Goal: Task Accomplishment & Management: Manage account settings

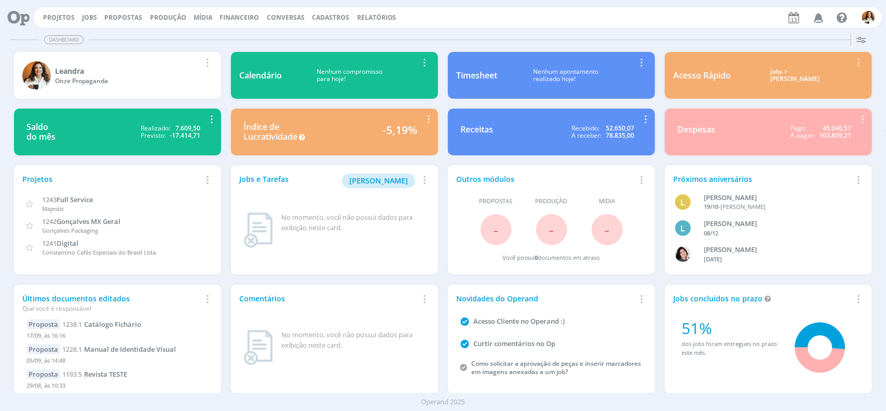
click at [227, 15] on span "Financeiro" at bounding box center [239, 17] width 39 height 9
click at [222, 37] on link "Lançamentos" at bounding box center [240, 35] width 87 height 16
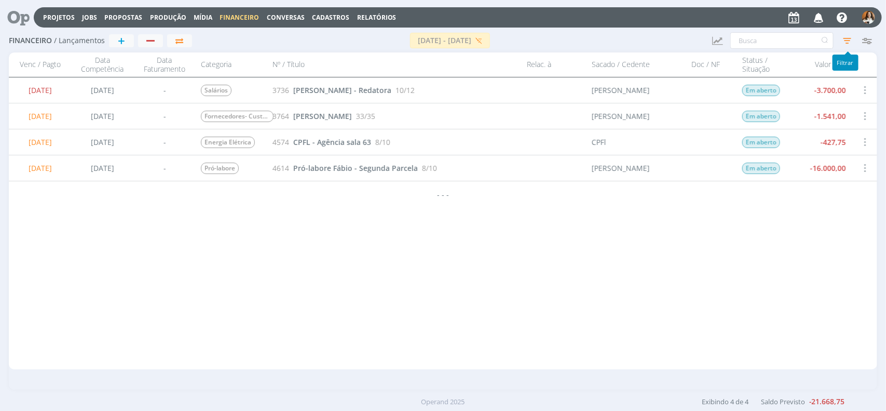
click at [846, 37] on icon "button" at bounding box center [847, 40] width 19 height 19
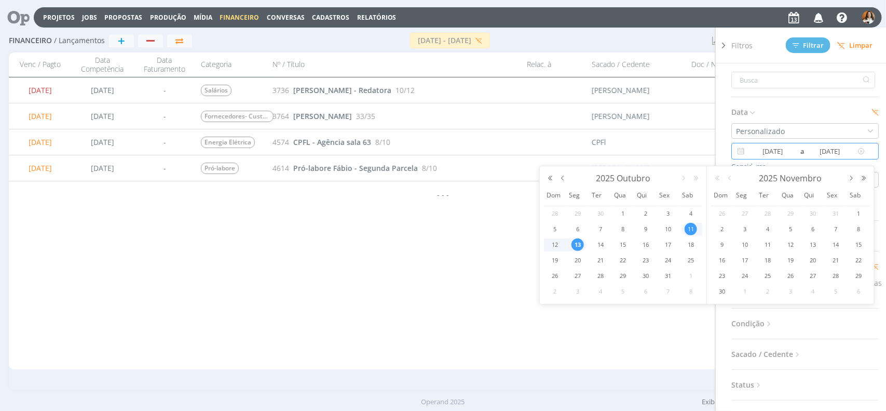
click at [818, 149] on input "[DATE]" at bounding box center [830, 151] width 50 height 12
click at [691, 231] on span "11" at bounding box center [691, 229] width 12 height 12
click at [672, 245] on span "17" at bounding box center [668, 244] width 12 height 12
type input "17/10/2025"
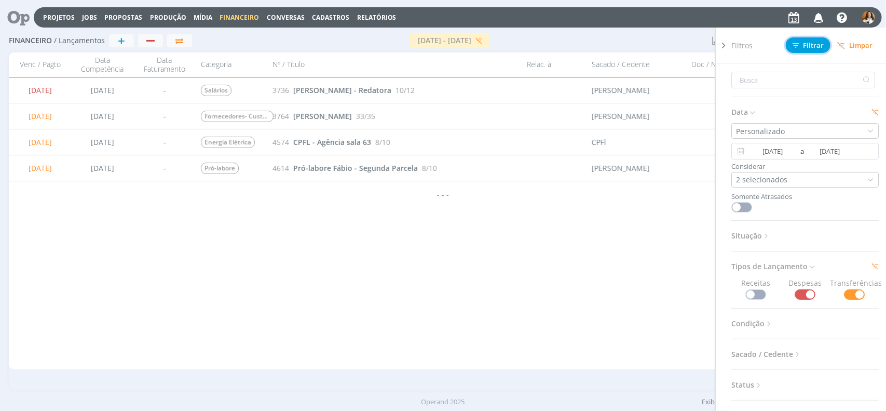
click at [809, 43] on span "Filtrar" at bounding box center [809, 45] width 32 height 7
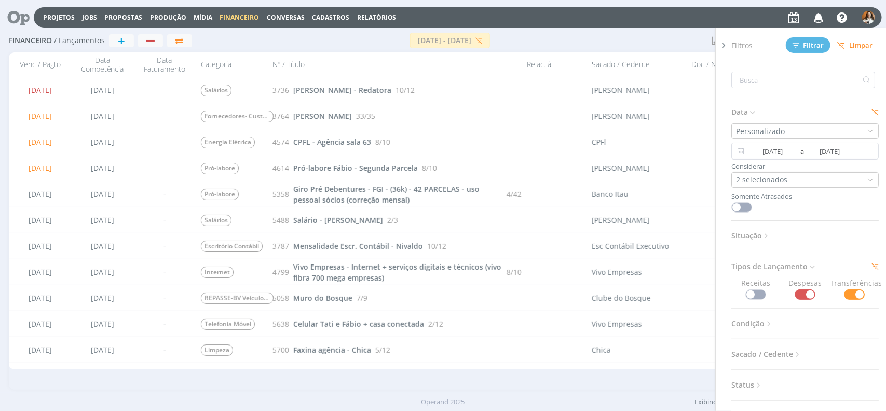
click at [649, 39] on div "11/10/2025 - 17/10/2025" at bounding box center [448, 41] width 512 height 16
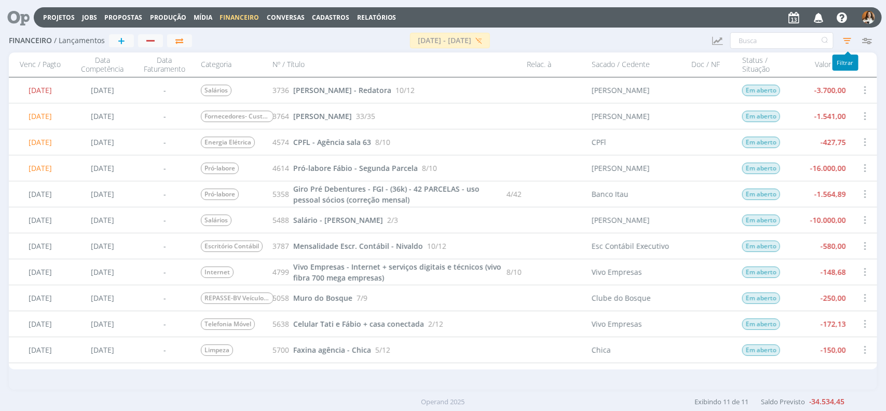
click at [844, 39] on icon "button" at bounding box center [847, 40] width 19 height 19
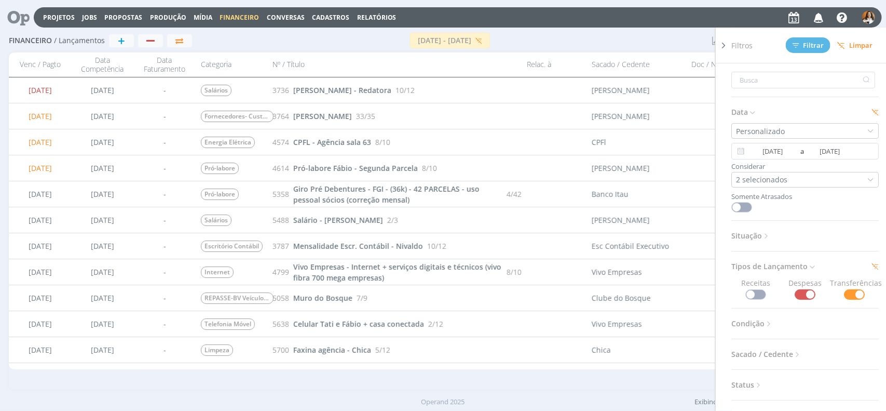
click at [649, 23] on div "Projetos Jobs Propostas Produção Mídia Financeiro Conversas Cadastros Relatório…" at bounding box center [458, 17] width 848 height 20
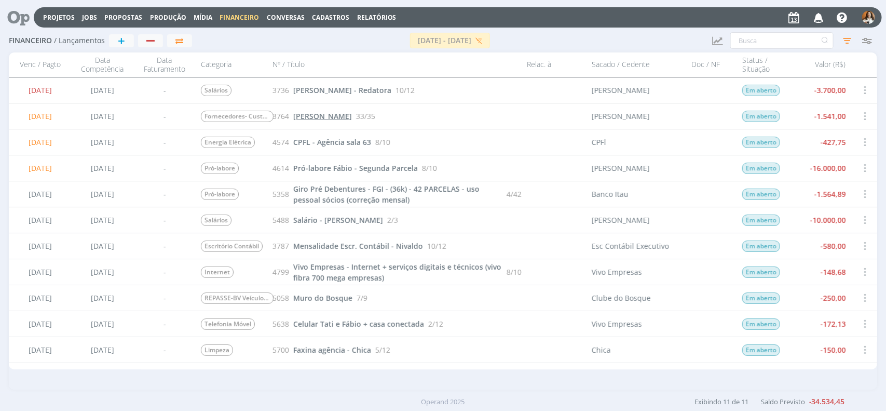
click at [322, 112] on span "[PERSON_NAME]" at bounding box center [322, 116] width 59 height 10
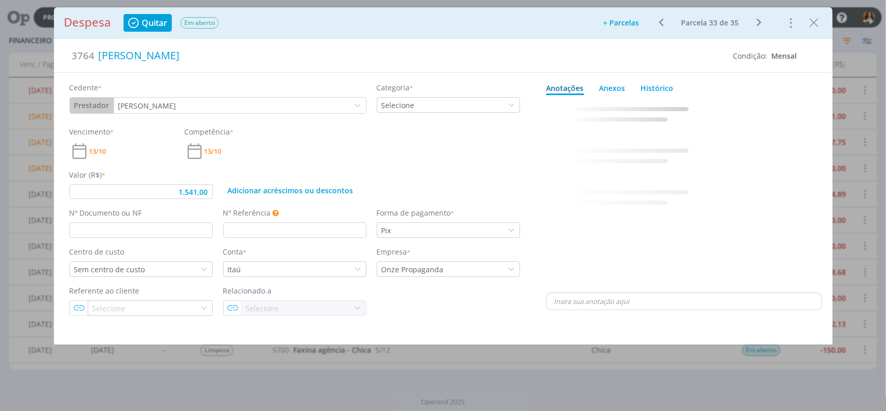
type input "1.541,00"
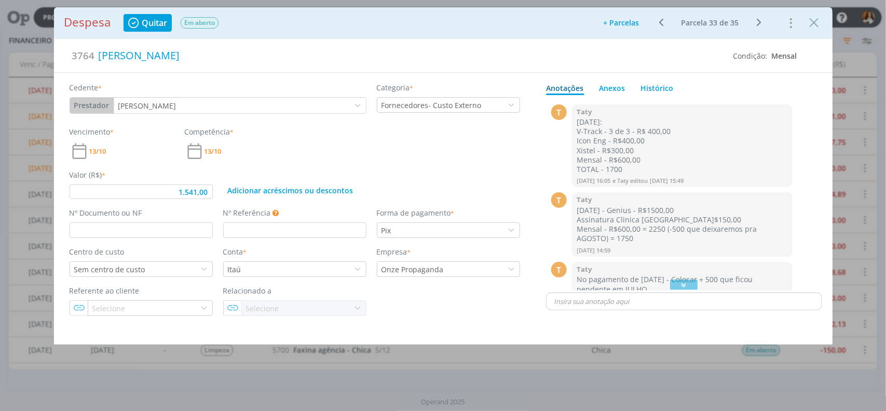
scroll to position [1071, 0]
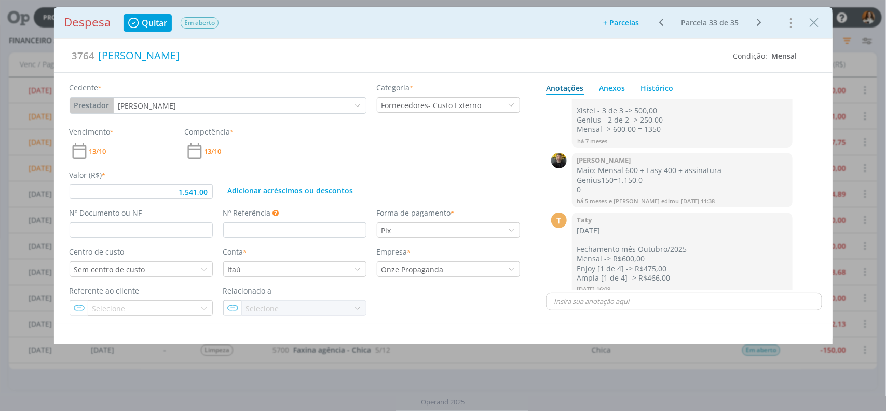
click at [592, 305] on p "dialog" at bounding box center [684, 300] width 260 height 9
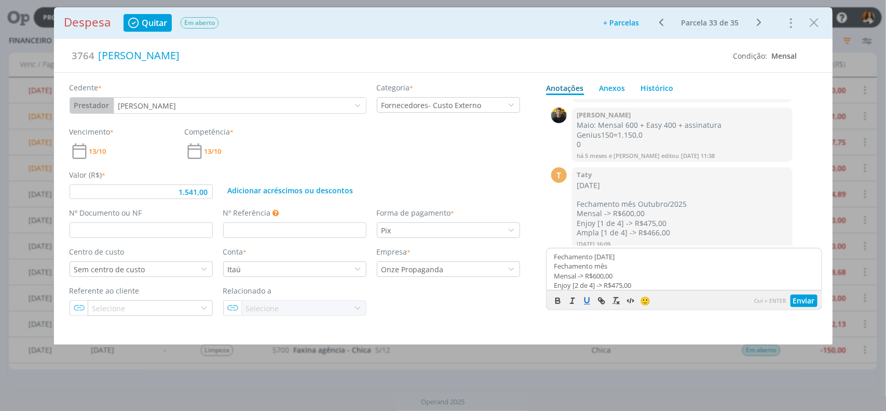
scroll to position [19, 0]
click at [798, 297] on button "Enviar" at bounding box center [804, 300] width 27 height 12
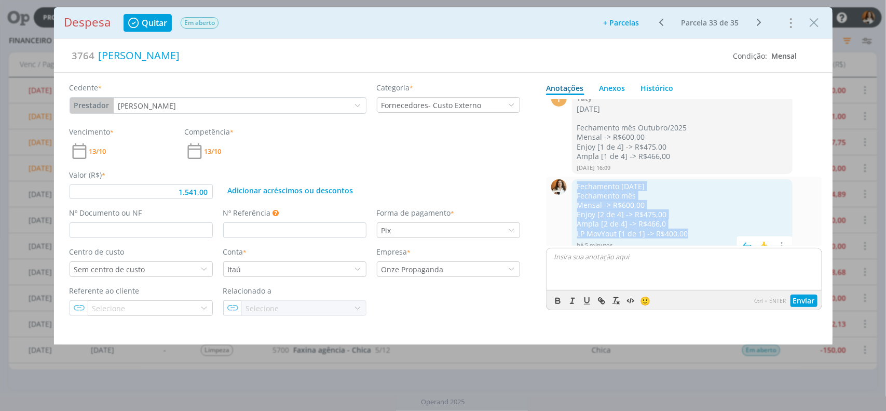
drag, startPoint x: 579, startPoint y: 178, endPoint x: 691, endPoint y: 220, distance: 120.2
click at [691, 220] on div "Fechamento 13/10/2025 Fechamento mês Mensal -> R$600,00 Enjoy [2 de 4] -> R$475…" at bounding box center [682, 210] width 211 height 57
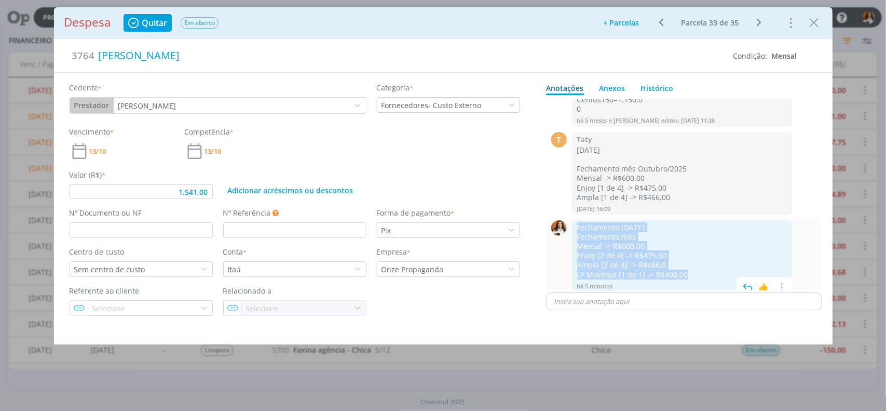
scroll to position [1148, 0]
copy div "Fechamento 13/10/2025 Fechamento mês Mensal -> R$600,00 Enjoy [2 de 4] -> R$475…"
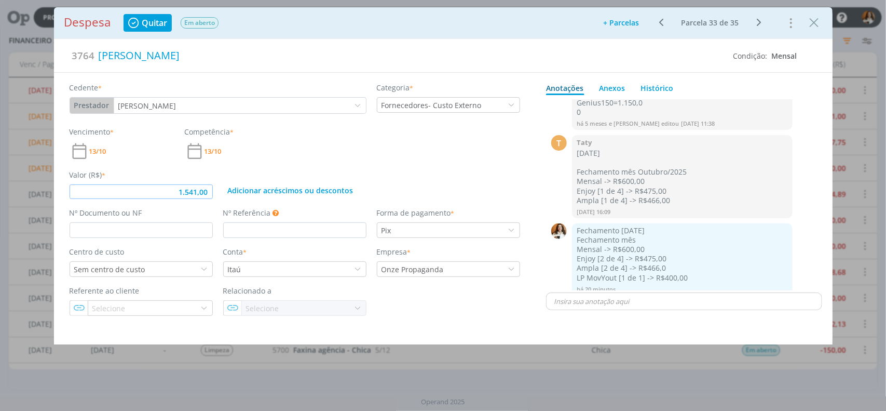
drag, startPoint x: 171, startPoint y: 190, endPoint x: 237, endPoint y: 182, distance: 66.4
click at [237, 182] on div "Valor (R$) * 1.541,00 Adicionar acréscimos ou descontos" at bounding box center [294, 180] width 461 height 38
paste input "9,41"
click at [396, 160] on div "Vencimento * 13/10 Competência * 13/10" at bounding box center [294, 143] width 461 height 35
type input "1.941,00"
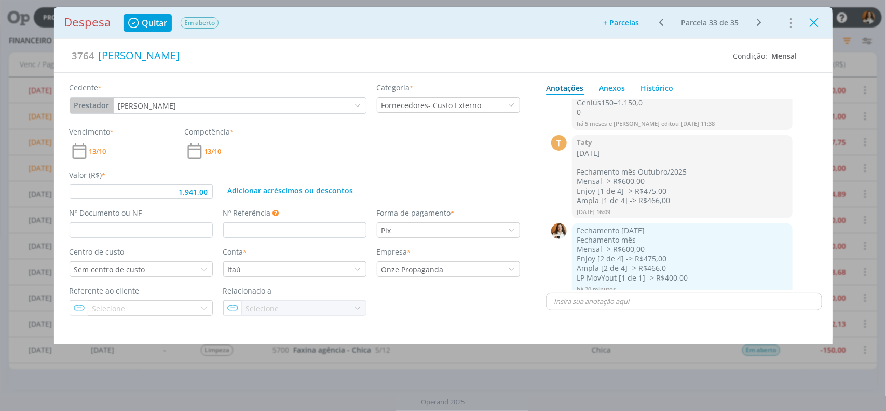
click at [816, 24] on icon "Close" at bounding box center [815, 23] width 16 height 16
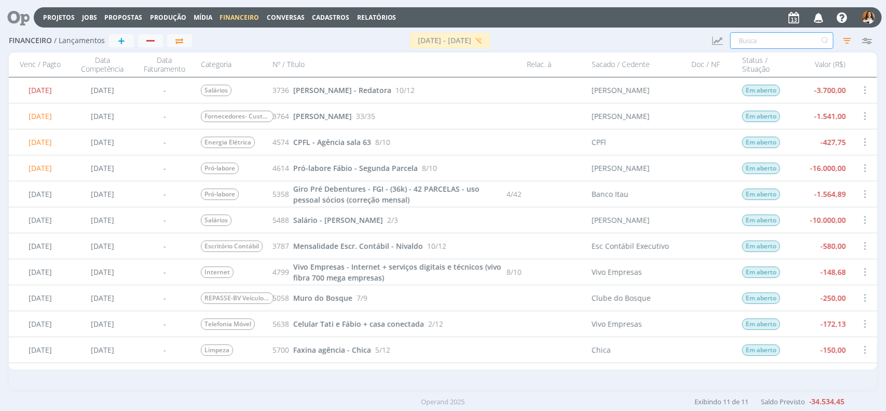
click at [764, 40] on input "text" at bounding box center [781, 40] width 103 height 17
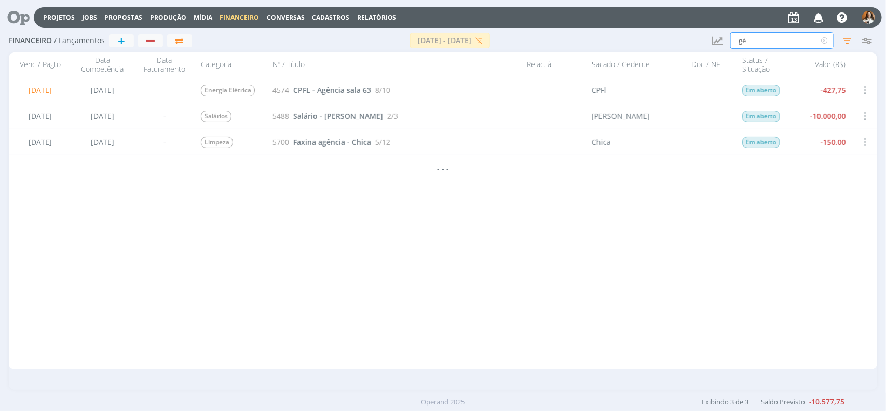
type input "g"
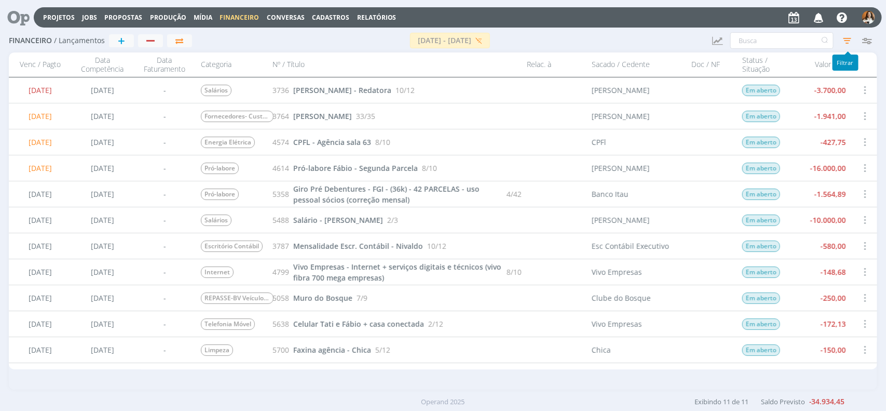
click at [847, 40] on icon "button" at bounding box center [847, 40] width 19 height 19
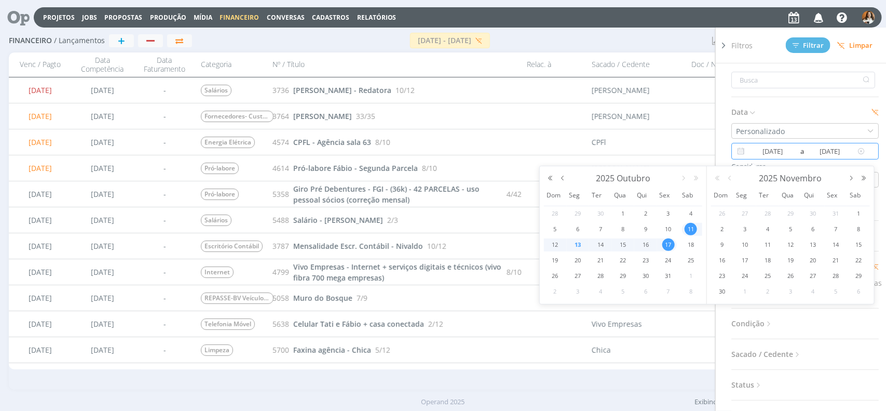
click at [787, 152] on input "[DATE]" at bounding box center [773, 151] width 50 height 12
click at [623, 209] on span "1" at bounding box center [623, 213] width 12 height 12
click at [676, 246] on td "17" at bounding box center [668, 245] width 23 height 16
type input "[DATE]"
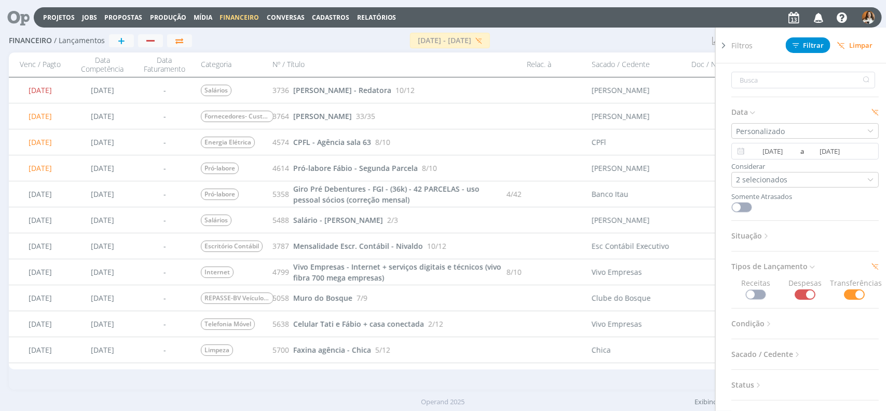
click at [769, 239] on icon at bounding box center [766, 236] width 9 height 9
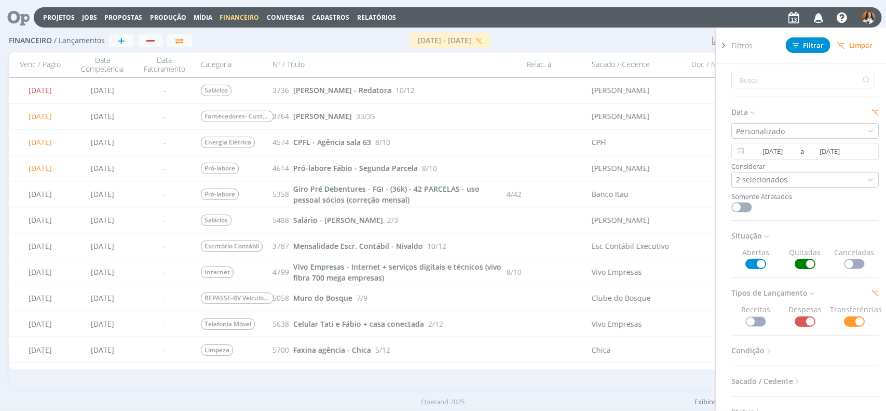
click at [801, 261] on span at bounding box center [805, 264] width 21 height 10
click at [811, 42] on span "Filtrar" at bounding box center [809, 45] width 32 height 7
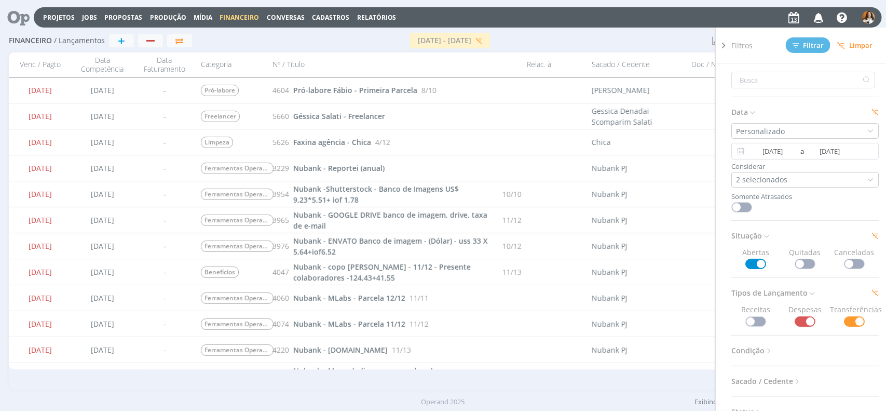
click at [674, 37] on div "[DATE] - [DATE]" at bounding box center [448, 41] width 512 height 16
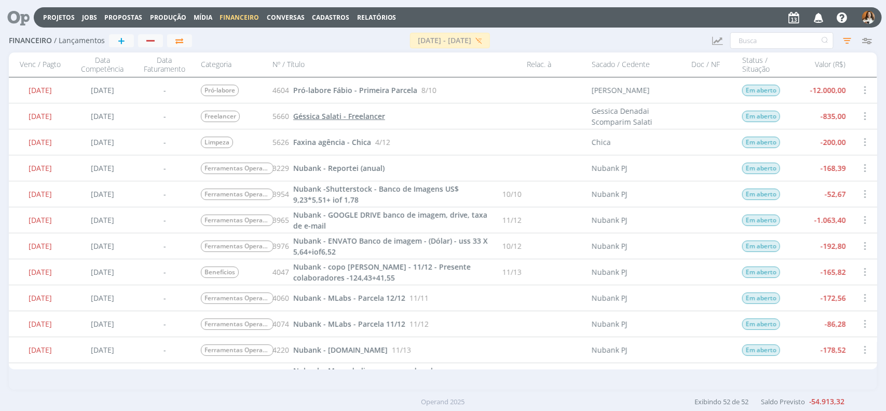
click at [356, 118] on span "Géssica Salati - Freelancer" at bounding box center [339, 116] width 92 height 10
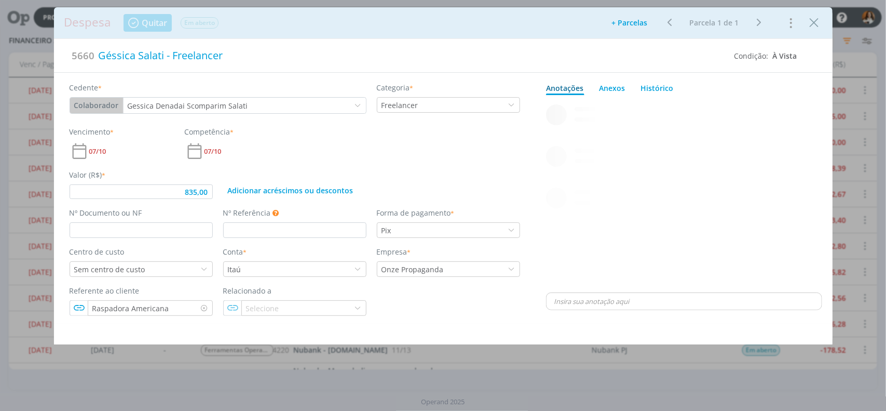
type input "835,00"
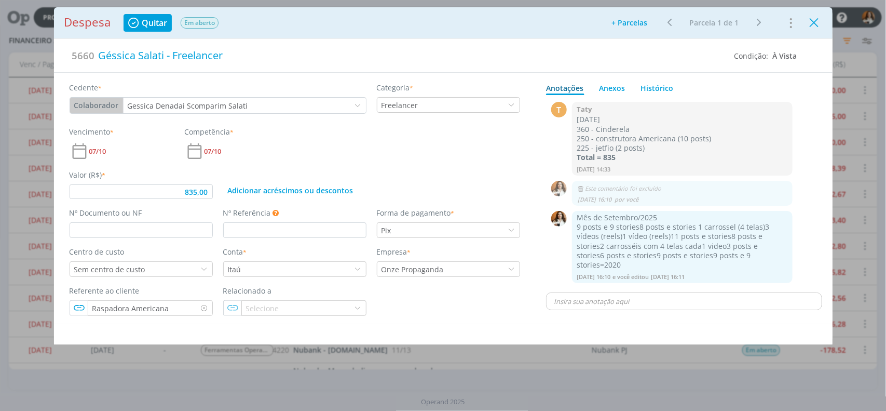
click at [813, 22] on icon "Close" at bounding box center [815, 23] width 16 height 16
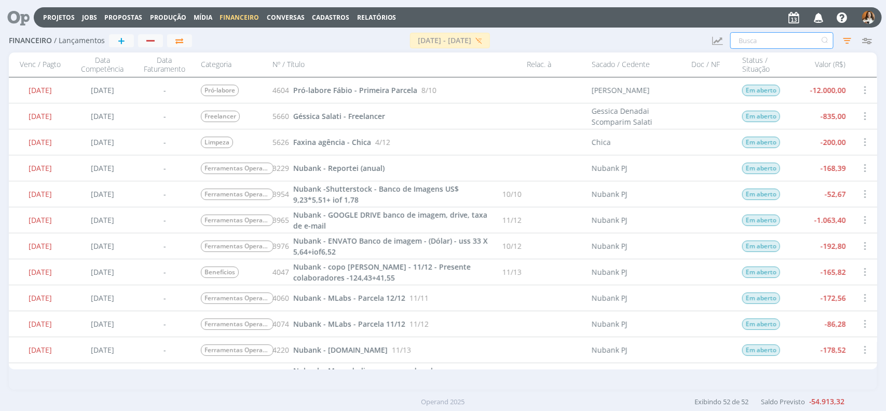
click at [765, 37] on input "text" at bounding box center [781, 40] width 103 height 17
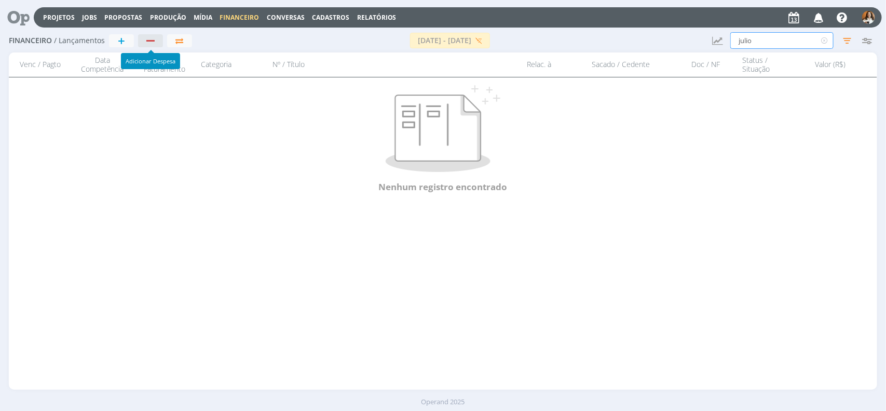
type input "julio"
click at [148, 43] on div "button" at bounding box center [150, 40] width 13 height 7
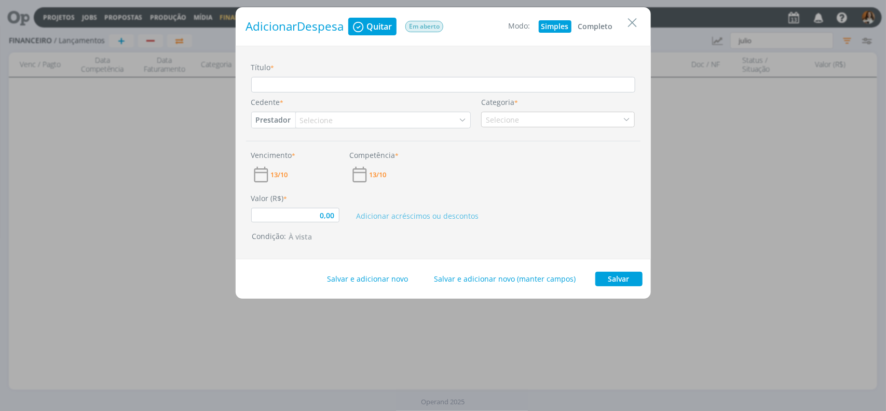
click at [608, 24] on button "Completo" at bounding box center [596, 26] width 40 height 12
type input "0,00"
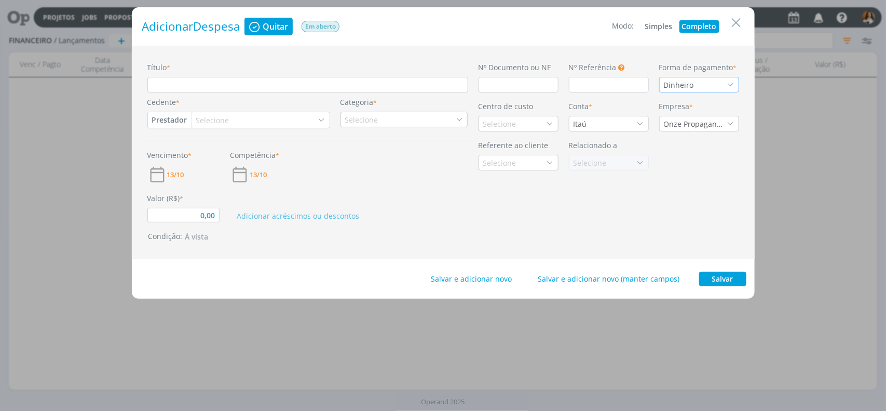
click at [687, 87] on div "Dinheiro" at bounding box center [680, 84] width 32 height 11
type input "pix"
click at [678, 102] on div "Pix" at bounding box center [699, 102] width 71 height 11
type input "0,00"
click at [211, 121] on div "Selecione" at bounding box center [213, 120] width 35 height 11
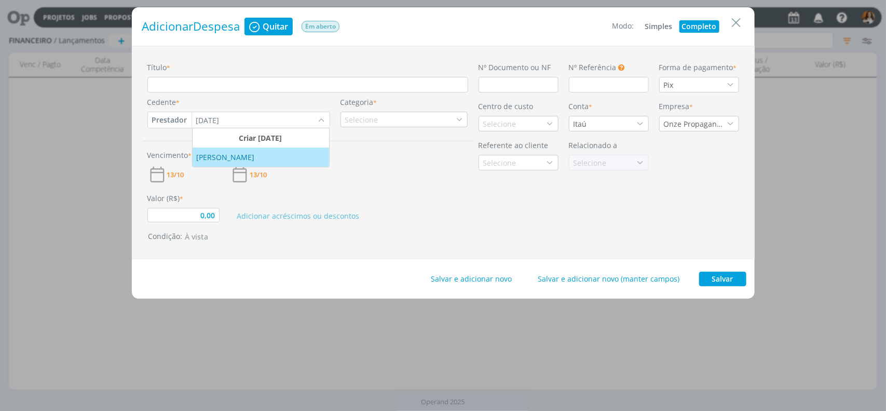
type input "jul"
click at [232, 154] on div "Júlio Freelancer" at bounding box center [227, 157] width 60 height 11
type input "0,00"
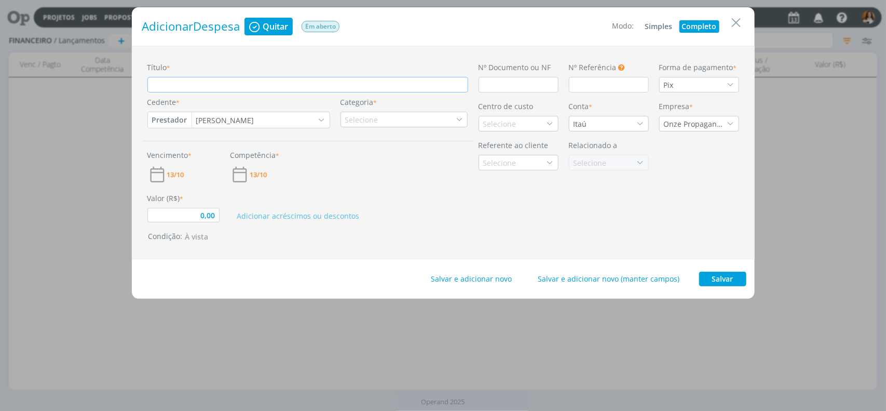
click at [250, 86] on input "Título *" at bounding box center [307, 85] width 321 height 16
paste input "5.000,00 23 217,39 5 1.086,96"
type input "5.000,00 23 217,39 5 1.086,96"
type input "0,00"
click at [154, 84] on input "5.000,00 23 217,39 5 1.086,96" at bounding box center [307, 85] width 321 height 16
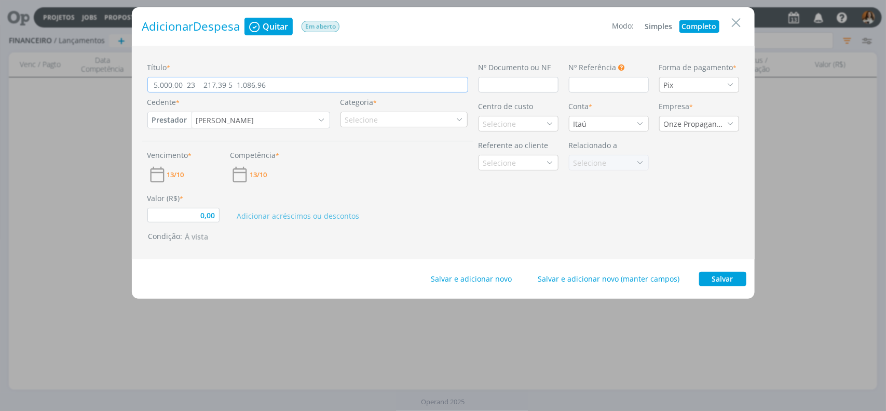
type input "F5.000,00 23 217,39 5 1.086,96"
type input "0,00"
type input "Fr5.000,00 23 217,39 5 1.086,96"
type input "0,00"
type input "Fre5.000,00 23 217,39 5 1.086,96"
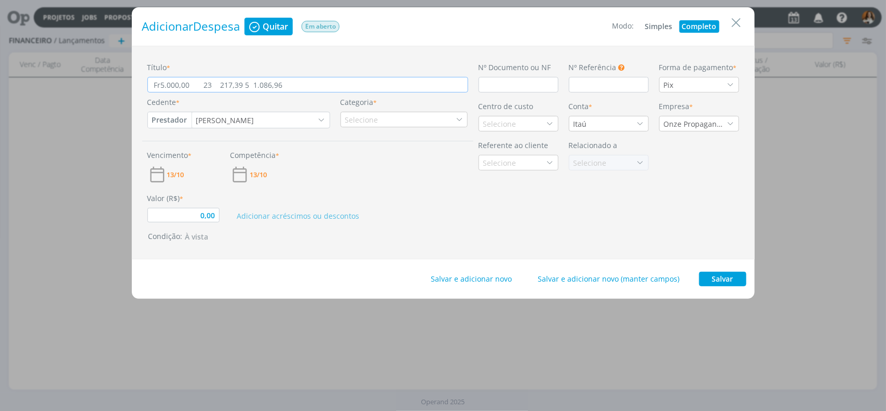
type input "0,00"
type input "Free5.000,00 23 217,39 5 1.086,96"
type input "0,00"
type input "Fre5.000,00 23 217,39 5 1.086,96"
type input "0,00"
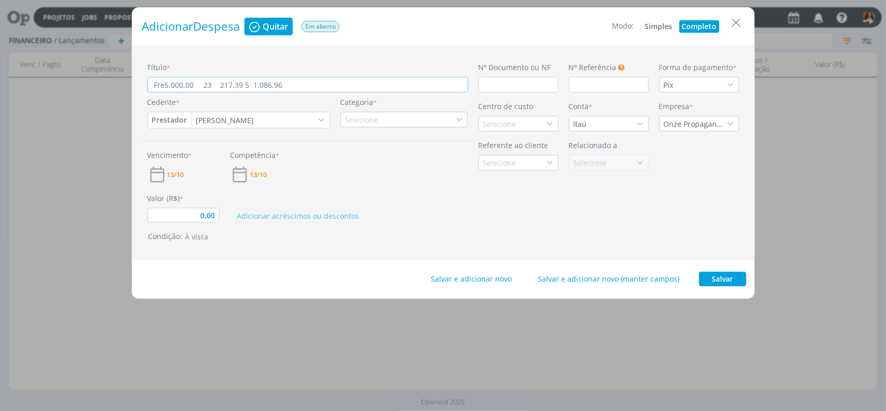
type input "Fr5.000,00 23 217,39 5 1.086,96"
type input "0,00"
type input "F5.000,00 23 217,39 5 1.086,96"
type input "0,00"
type input "5.000,00 23 217,39 5 1.086,96"
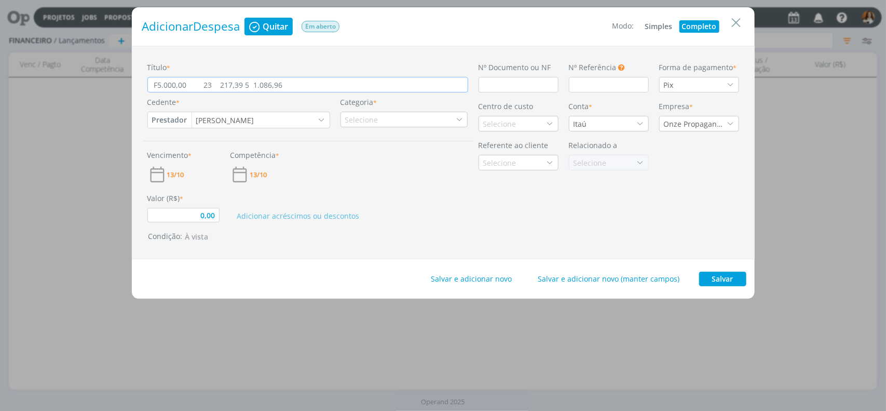
type input "0,00"
type input "F5.000,00 23 217,39 5 1.086,96"
type input "0,00"
type input "Fr5.000,00 23 217,39 5 1.086,96"
type input "0,00"
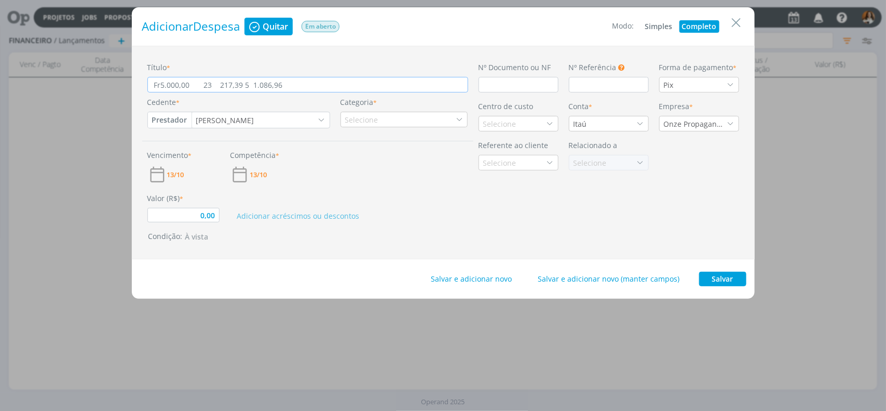
type input "Fre5.000,00 23 217,39 5 1.086,96"
type input "0,00"
type input "Free5.000,00 23 217,39 5 1.086,96"
type input "0,00"
type input "Freel5.000,00 23 217,39 5 1.086,96"
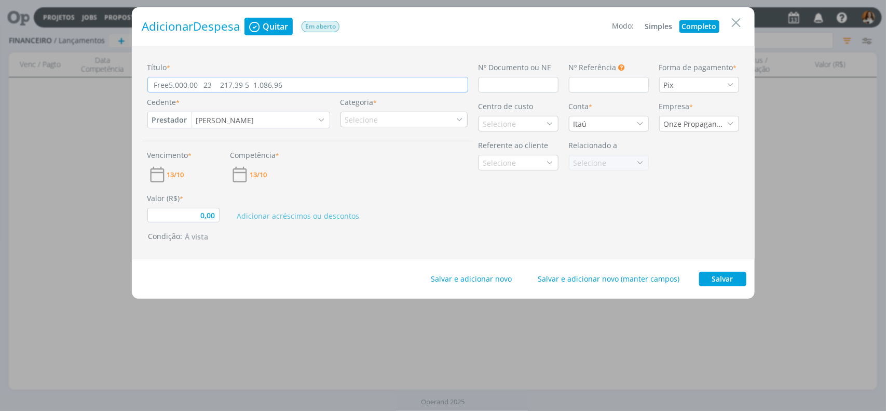
type input "0,00"
type input "Freela5.000,00 23 217,39 5 1.086,96"
type input "0,00"
type input "Freelan5.000,00 23 217,39 5 1.086,96"
type input "0,00"
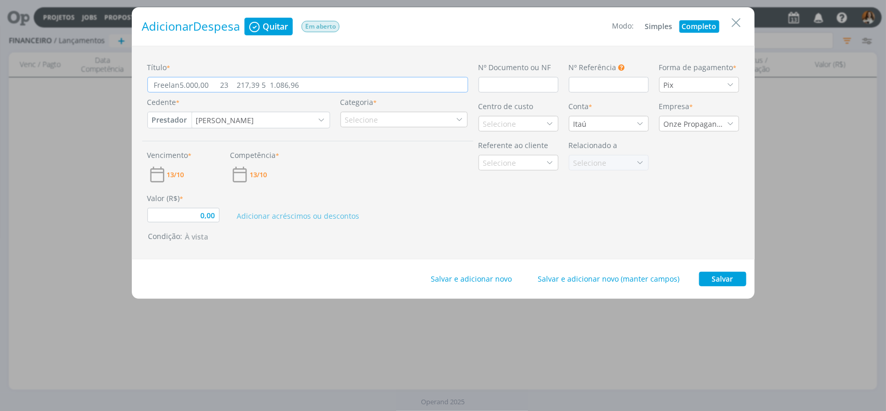
type input "Freelanc5.000,00 23 217,39 5 1.086,96"
type input "0,00"
type input "Freelance5.000,00 23 217,39 5 1.086,96"
type input "0,00"
type input "Freelancer5.000,00 23 217,39 5 1.086,96"
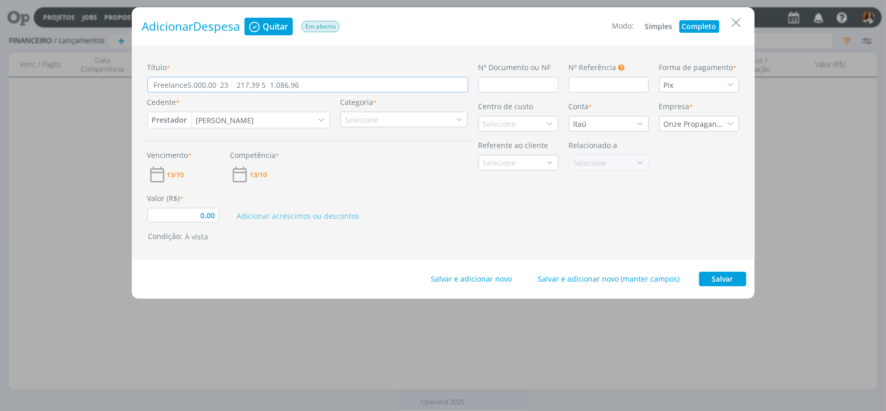
type input "0,00"
type input "Freelancer 5.000,00 23 217,39 5 1.086,96"
type input "0,00"
type input "Freelancer =5.000,00 23 217,39 5 1.086,96"
type input "0,00"
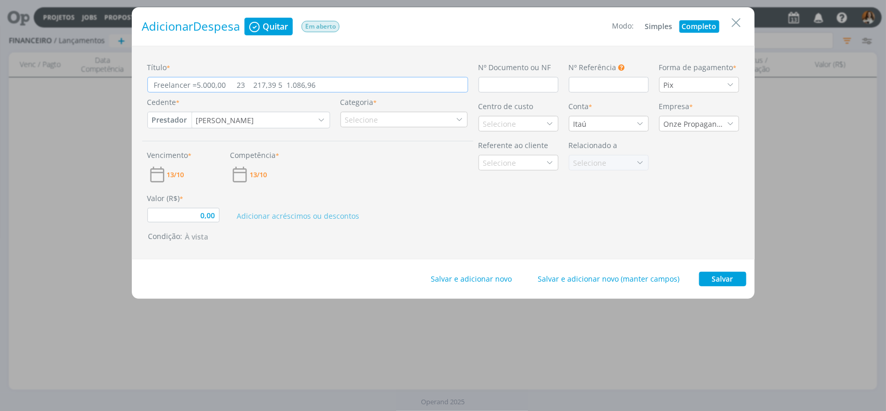
type input "Freelancer = 5.000,00 23 217,39 5 1.086,96"
type input "0,00"
click at [231, 84] on input "Freelancer = 5.000,00 23 217,39 5 1.086,96" at bounding box center [307, 85] width 321 height 16
type input "Freelancer = 5.000,0023 217,39 5 1.086,96"
type input "0,00"
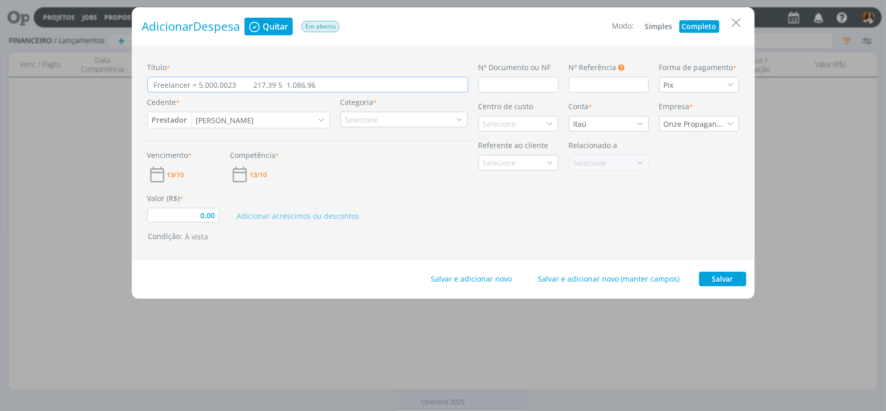
type input "Freelancer = 5.000,00/23 217,39 5 1.086,96"
type input "0,00"
click at [252, 84] on input "Freelancer = 5.000,00/23 217,39 5 1.086,96" at bounding box center [307, 85] width 321 height 16
click at [266, 84] on input "Freelancer = 5.000,00/23 217,39 5 1.086,96" at bounding box center [307, 85] width 321 height 16
type input "Freelancer = 5.000,00/23 217,39x 5 1.086,96"
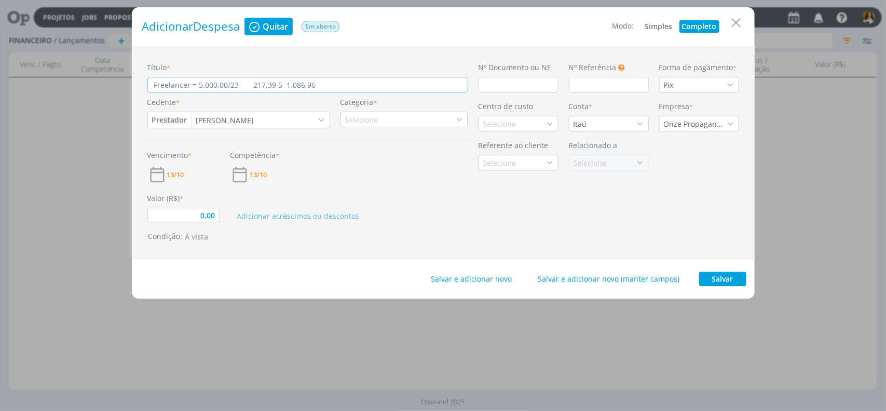
type input "0,00"
type input "Freelancer = 5.000,00/23 217,39x 5 1.086,96"
drag, startPoint x: 195, startPoint y: 217, endPoint x: 241, endPoint y: 213, distance: 46.9
click at [241, 213] on div "Valor (R$) * 0,00 Adicionar acréscimos ou descontos" at bounding box center [307, 203] width 331 height 38
type input "1.086,96"
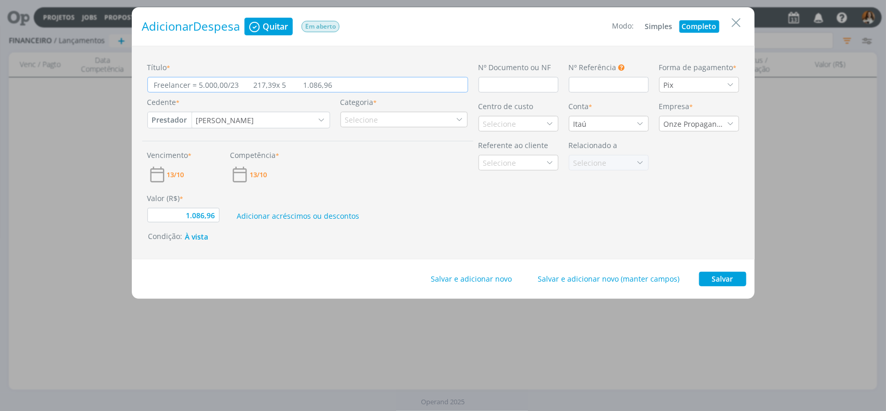
drag, startPoint x: 328, startPoint y: 82, endPoint x: 283, endPoint y: 89, distance: 44.6
click at [283, 89] on input "Freelancer = 5.000,00/23 217,39x 5 1.086,96" at bounding box center [307, 85] width 321 height 16
type input "Freelancer = 5.000,00/23 217,39x 5"
type input "1.086,96"
type input "Freelancer = 5.000,00/23 217,39x 5"
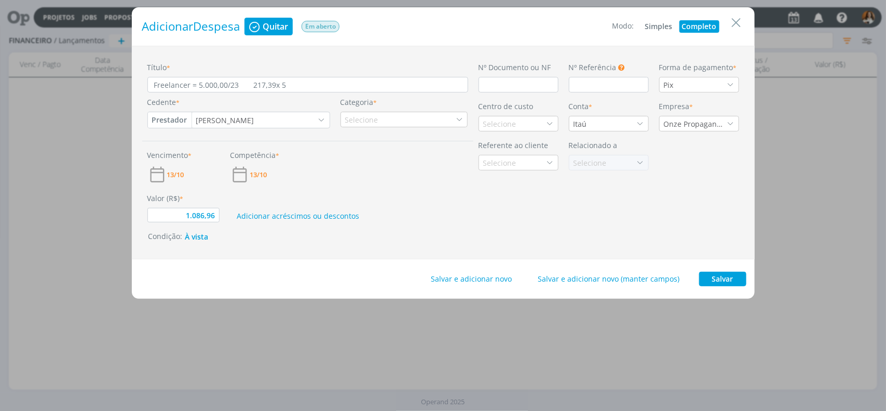
click at [355, 170] on div "Vencimento * 13/10 Competência * 13/10" at bounding box center [307, 162] width 331 height 43
click at [731, 279] on button "Salvar" at bounding box center [722, 278] width 47 height 15
type input "1.086,96"
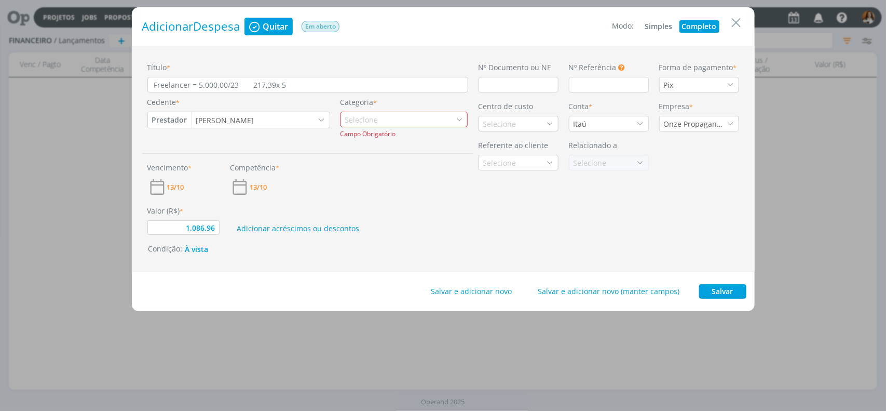
click at [383, 117] on div "Selecione" at bounding box center [405, 120] width 128 height 16
type input "fr"
click at [386, 151] on div "Freelancer" at bounding box center [365, 151] width 47 height 11
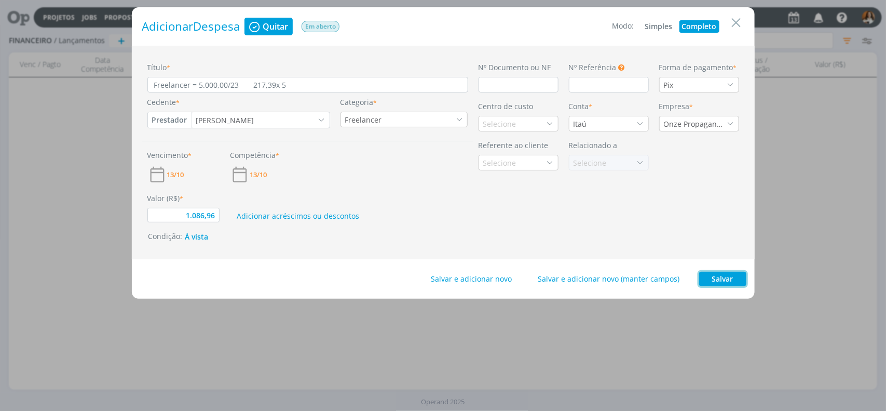
click at [721, 276] on button "Salvar" at bounding box center [722, 278] width 47 height 15
type input "1.086,96"
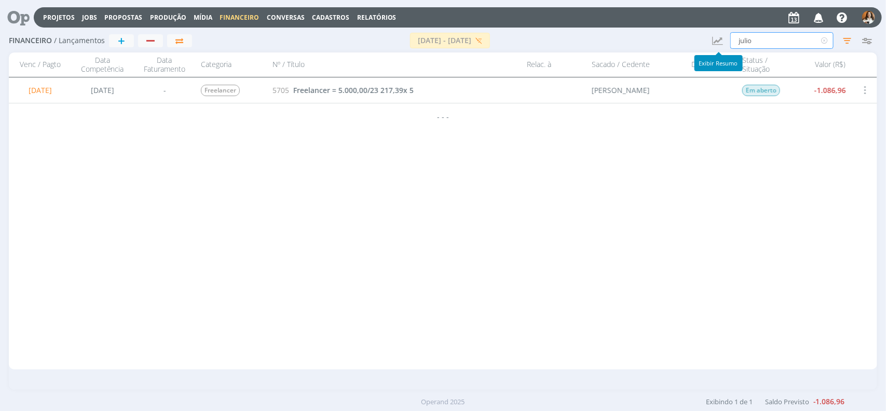
drag, startPoint x: 768, startPoint y: 40, endPoint x: 727, endPoint y: 42, distance: 41.6
click at [727, 42] on div "Financeiro / Lançamentos + 01/10/2025 - 17/10/2025 Resumo Atualizar Saldos Rece…" at bounding box center [443, 41] width 868 height 24
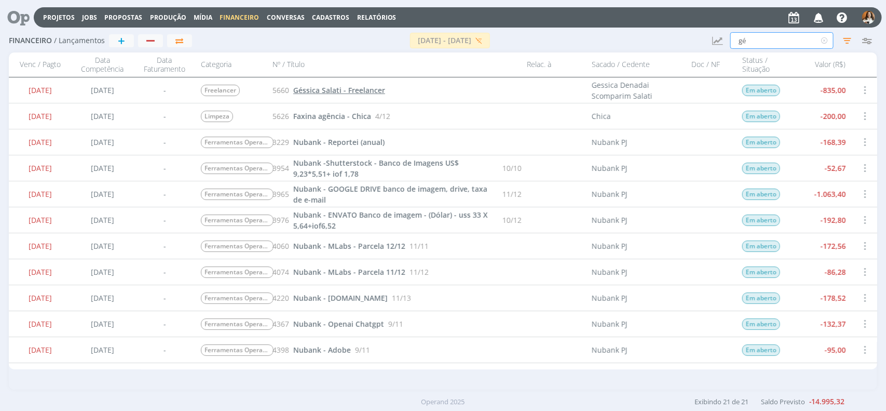
type input "gé"
click at [361, 94] on span "Géssica Salati - Freelancer" at bounding box center [339, 90] width 92 height 10
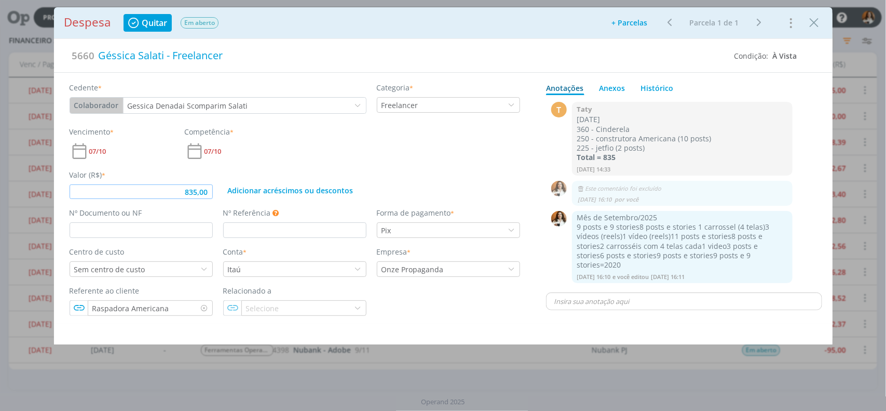
drag, startPoint x: 171, startPoint y: 193, endPoint x: 235, endPoint y: 195, distance: 63.9
click at [235, 195] on div "Valor (R$) * 835,00 Adicionar acréscimos ou descontos" at bounding box center [294, 180] width 461 height 38
click at [102, 153] on span "07/10" at bounding box center [97, 151] width 17 height 7
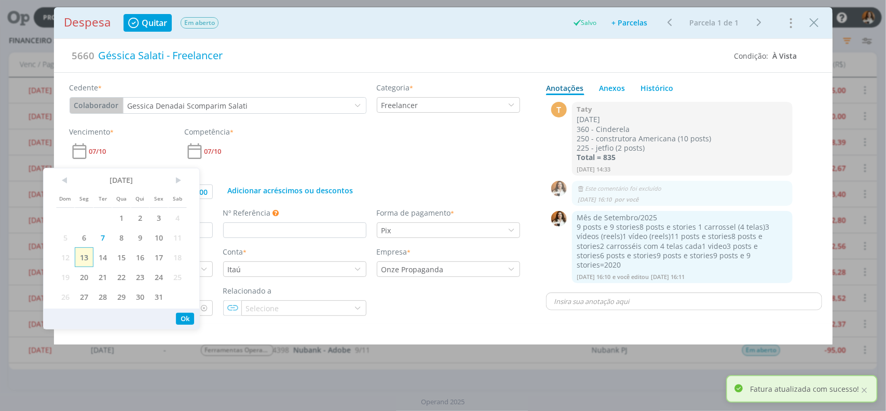
click at [89, 258] on span "13" at bounding box center [84, 257] width 19 height 20
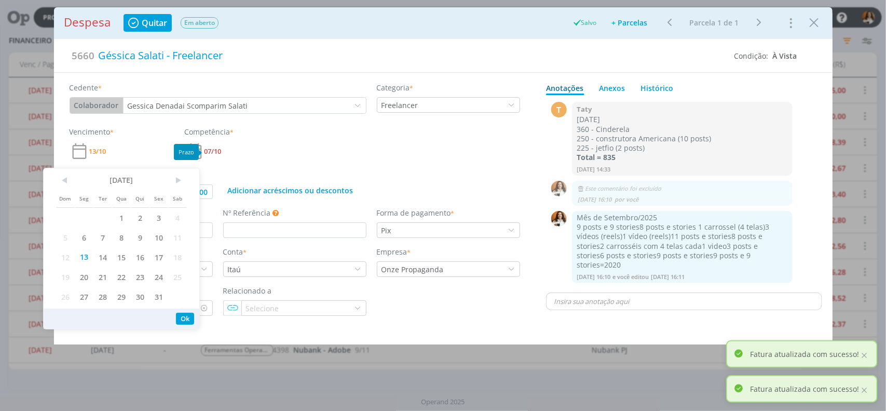
click at [215, 155] on span "07/10" at bounding box center [213, 151] width 17 height 7
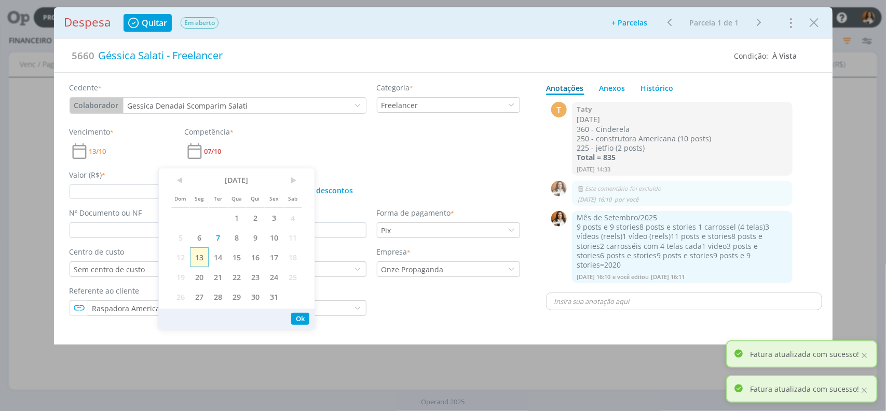
click at [200, 257] on span "13" at bounding box center [199, 257] width 19 height 20
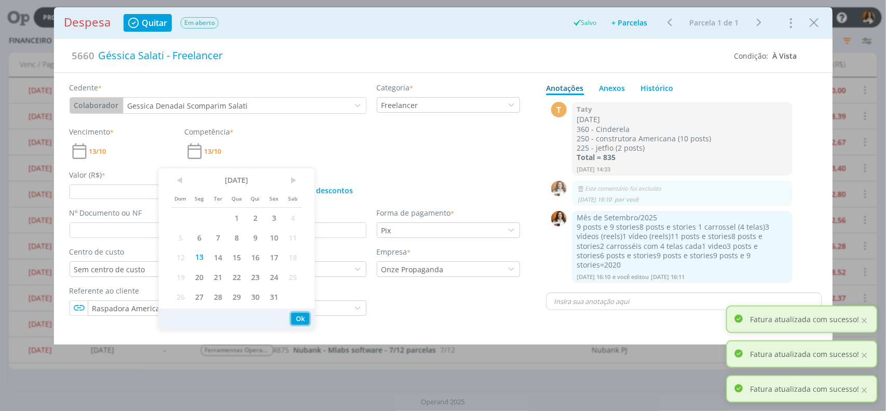
click at [304, 322] on button "Ok" at bounding box center [300, 319] width 18 height 12
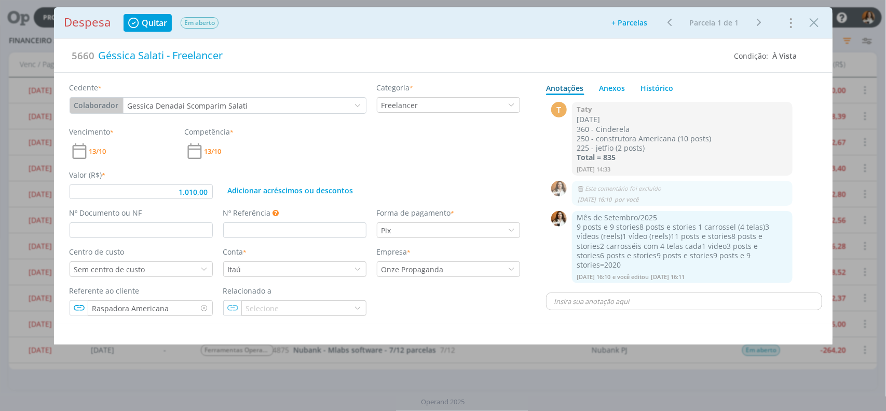
click at [517, 316] on div "Referente ao cliente Raspadora Americana Relacionado a Selecione" at bounding box center [294, 300] width 461 height 31
click at [623, 21] on button "+ Parcelas" at bounding box center [629, 23] width 49 height 15
click at [647, 64] on button "Ok" at bounding box center [649, 63] width 19 height 16
click at [95, 151] on span "13/11" at bounding box center [97, 151] width 17 height 7
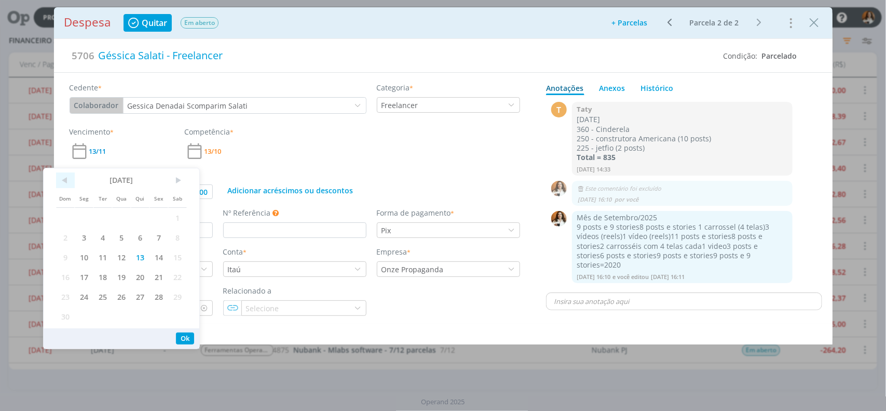
click at [72, 180] on span "<" at bounding box center [65, 180] width 19 height 16
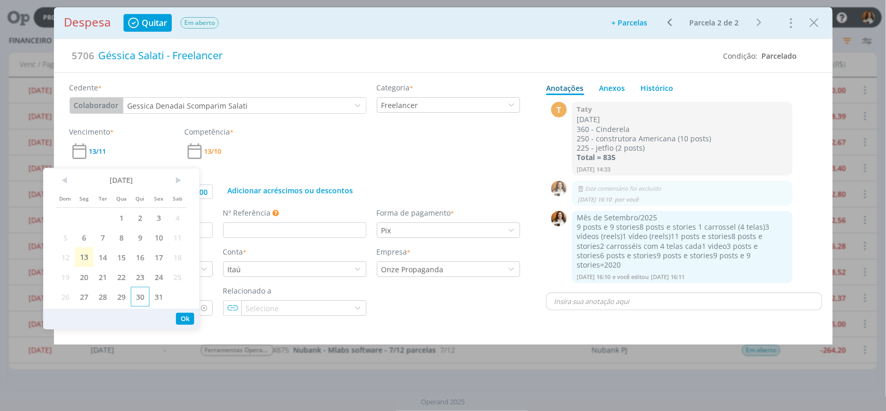
click at [143, 297] on span "30" at bounding box center [140, 297] width 19 height 20
click at [216, 152] on span "13/10" at bounding box center [213, 151] width 17 height 7
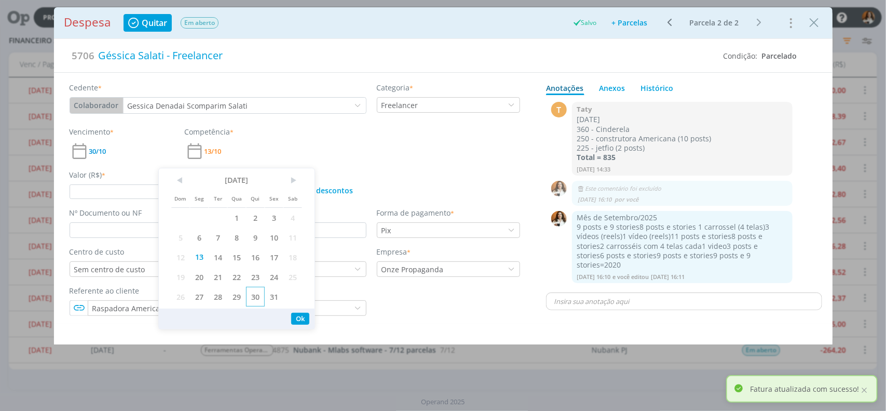
click at [250, 297] on span "30" at bounding box center [255, 297] width 19 height 20
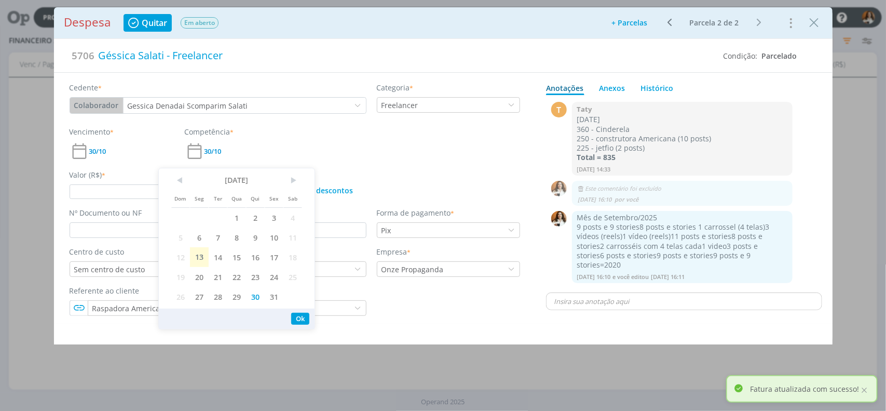
click at [354, 155] on div "Vencimento * 30/10 Competência * 30/10" at bounding box center [294, 143] width 461 height 35
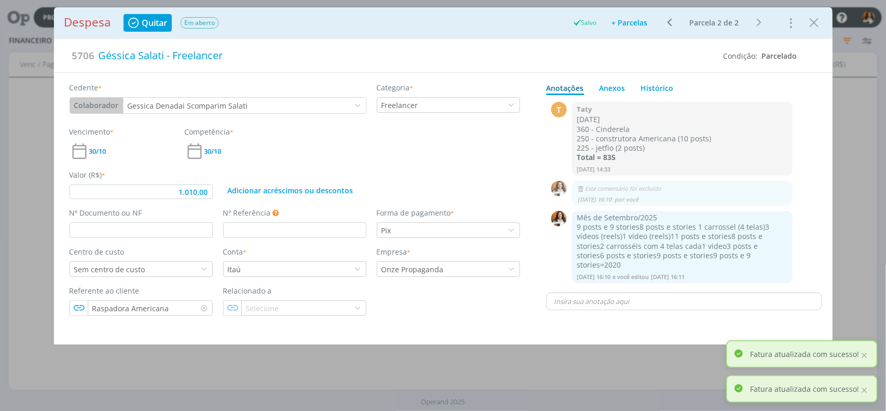
type input "1.010,00"
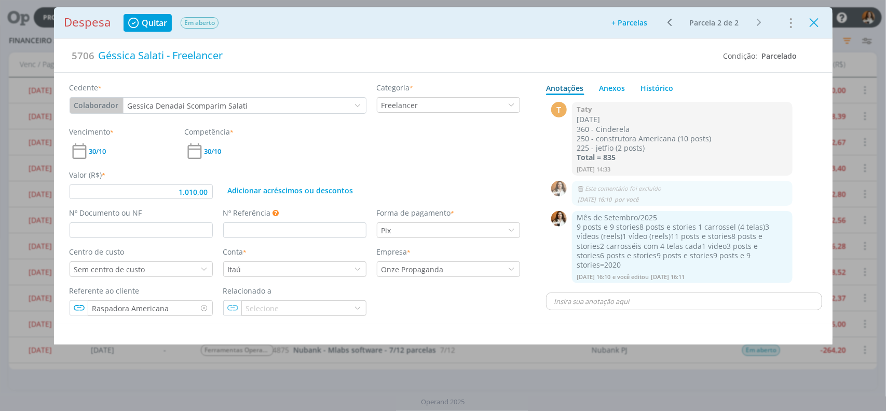
click at [812, 21] on icon "Close" at bounding box center [815, 23] width 16 height 16
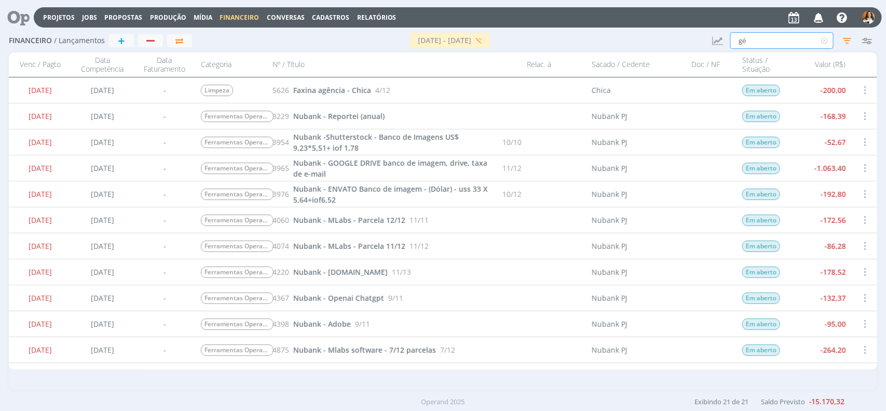
drag, startPoint x: 754, startPoint y: 45, endPoint x: 740, endPoint y: 45, distance: 14.5
click at [740, 45] on input "gé" at bounding box center [781, 40] width 103 height 17
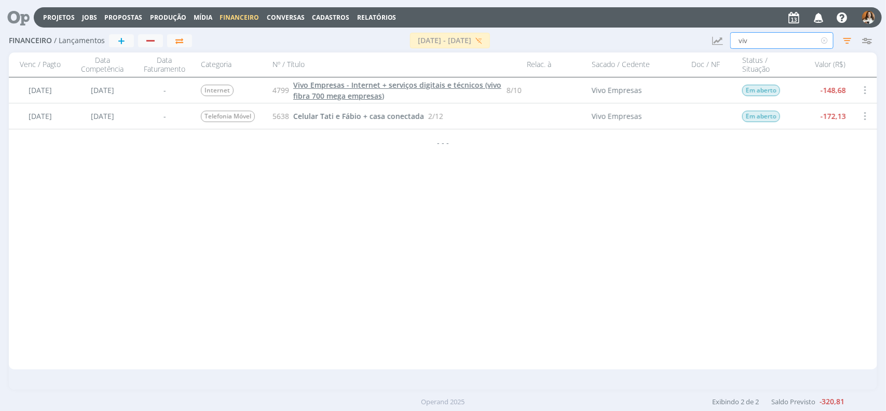
type input "viv"
click at [369, 89] on span "Vivo Empresas - Internet + serviços digitais e técnicos (vivo fibra 700 mega em…" at bounding box center [397, 90] width 208 height 21
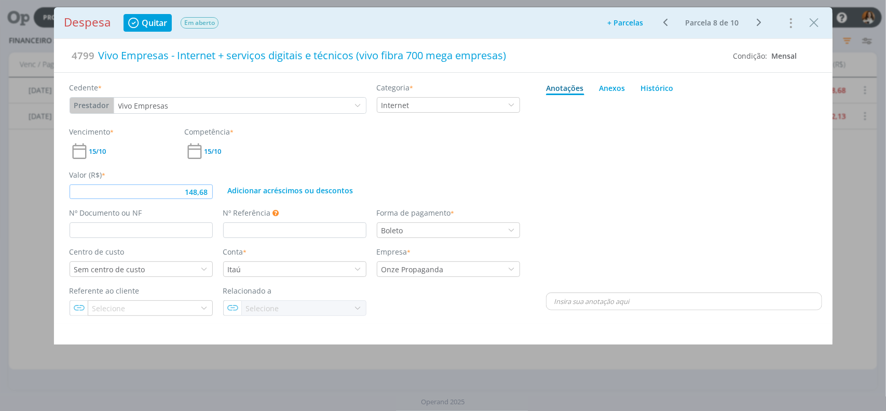
click at [141, 185] on input "148,68" at bounding box center [141, 191] width 143 height 15
click at [770, 166] on div "dialog" at bounding box center [684, 194] width 276 height 191
type input "129,99"
click at [812, 23] on icon "Close" at bounding box center [815, 23] width 16 height 16
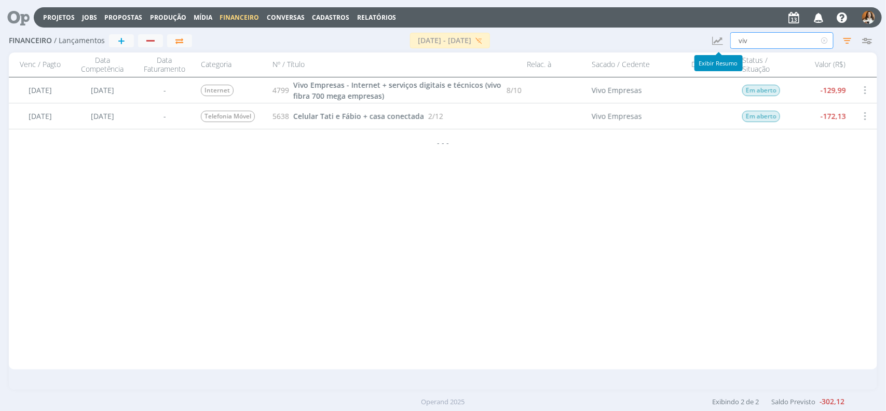
drag, startPoint x: 759, startPoint y: 45, endPoint x: 712, endPoint y: 46, distance: 47.8
click at [712, 46] on div "Financeiro / Lançamentos + 01/10/2025 - 17/10/2025 Resumo Atualizar Saldos Rece…" at bounding box center [443, 41] width 868 height 24
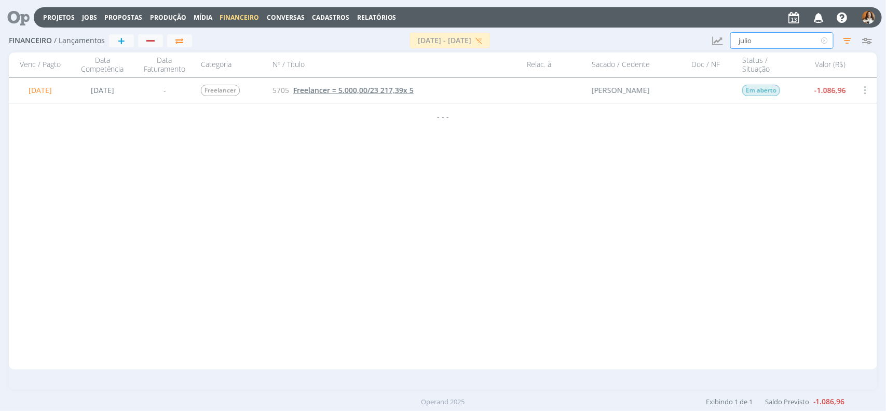
type input "julio"
click at [344, 91] on span "Freelancer = 5.000,00/23 217,39x 5" at bounding box center [353, 90] width 120 height 10
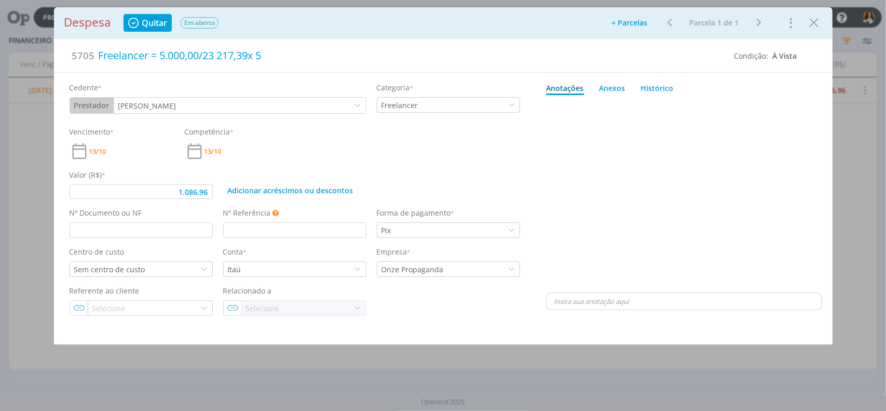
type input "1.086,96"
click at [636, 301] on p "dialog" at bounding box center [684, 300] width 260 height 9
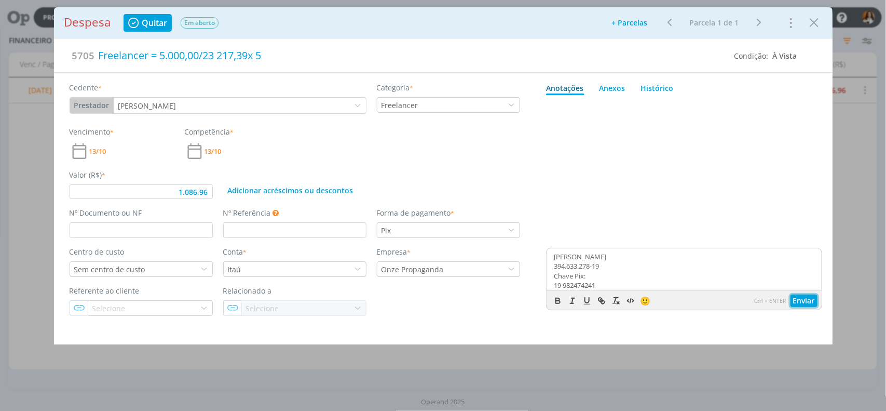
click at [801, 300] on button "Enviar" at bounding box center [804, 300] width 27 height 12
click at [741, 191] on div "dialog" at bounding box center [684, 172] width 276 height 146
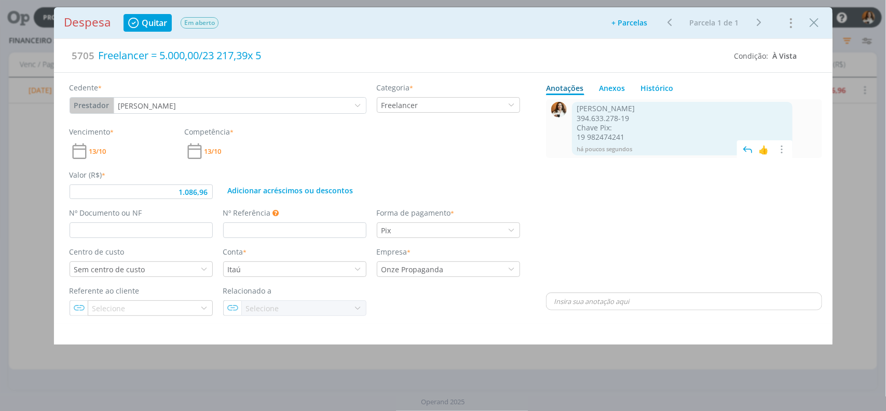
drag, startPoint x: 577, startPoint y: 112, endPoint x: 676, endPoint y: 109, distance: 99.2
click at [676, 109] on p "Julio Cesar Borges de Oliveira" at bounding box center [682, 108] width 211 height 9
copy p "Julio Cesar Borges de Oliveira"
click at [815, 20] on icon "Close" at bounding box center [815, 23] width 16 height 16
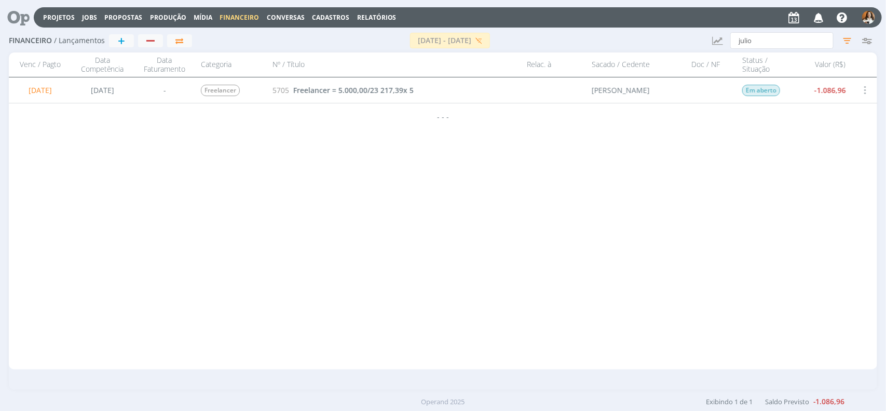
click at [320, 16] on span "Cadastros" at bounding box center [330, 17] width 37 height 9
click at [325, 86] on link "Prestadores de Serviços" at bounding box center [333, 88] width 87 height 16
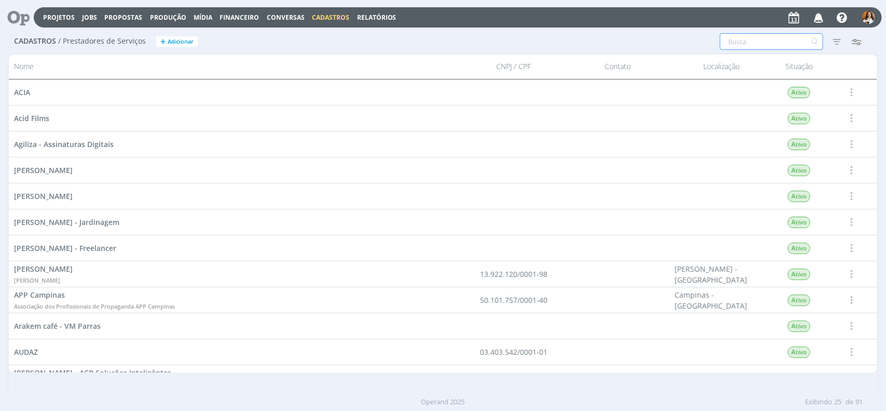
click at [740, 39] on input "text" at bounding box center [771, 41] width 103 height 17
type input "julio"
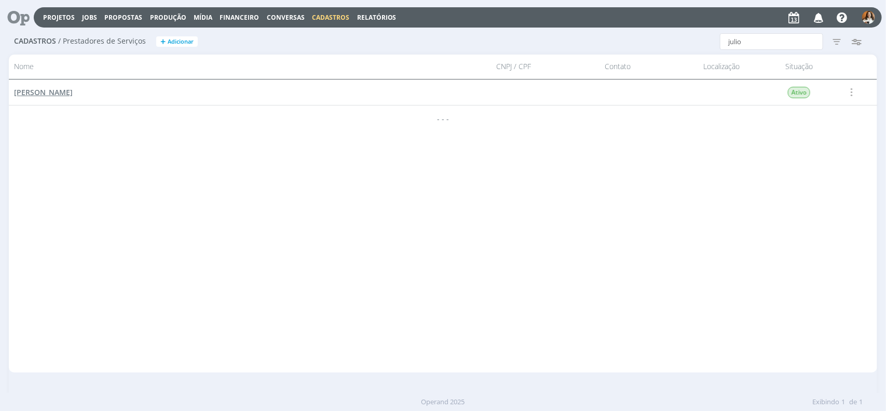
click at [58, 91] on span "Júlio Freelancer" at bounding box center [43, 92] width 59 height 10
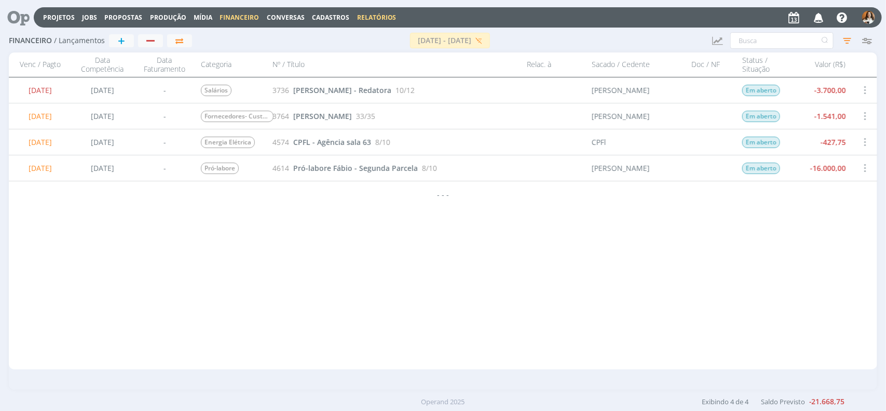
click at [357, 13] on link "Relatórios" at bounding box center [376, 17] width 39 height 9
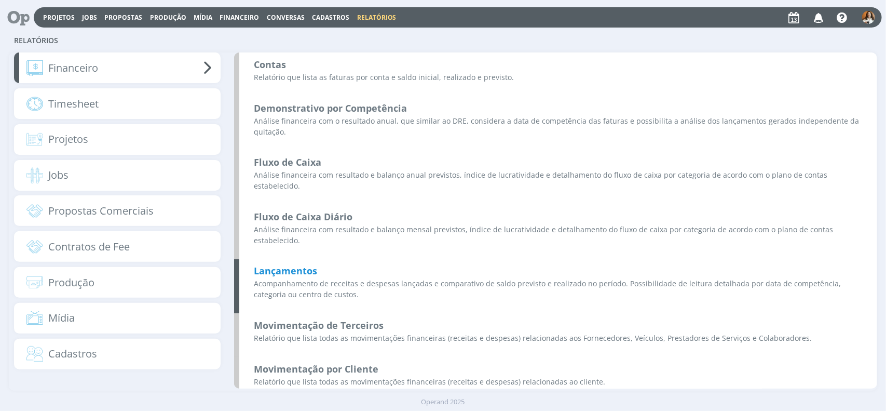
click at [307, 264] on b "Lançamentos" at bounding box center [285, 270] width 63 height 12
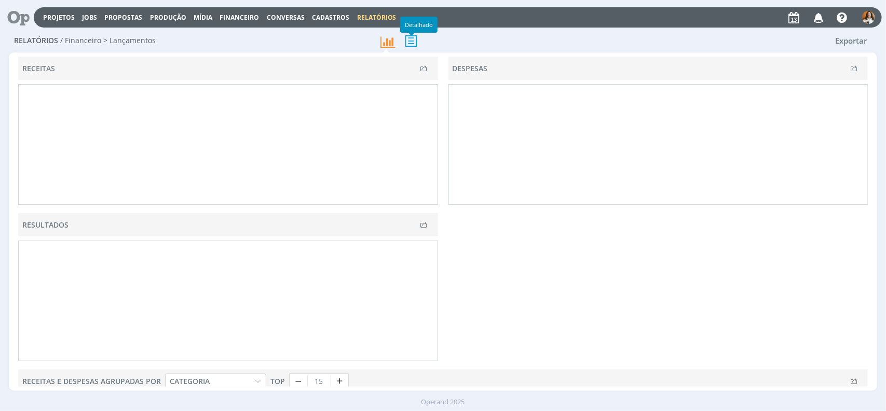
click at [409, 39] on icon at bounding box center [411, 40] width 22 height 21
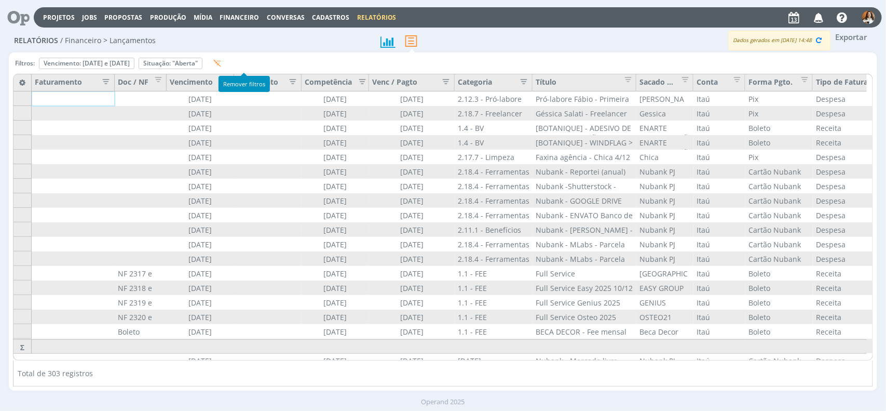
click at [221, 63] on icon "button" at bounding box center [217, 63] width 8 height 8
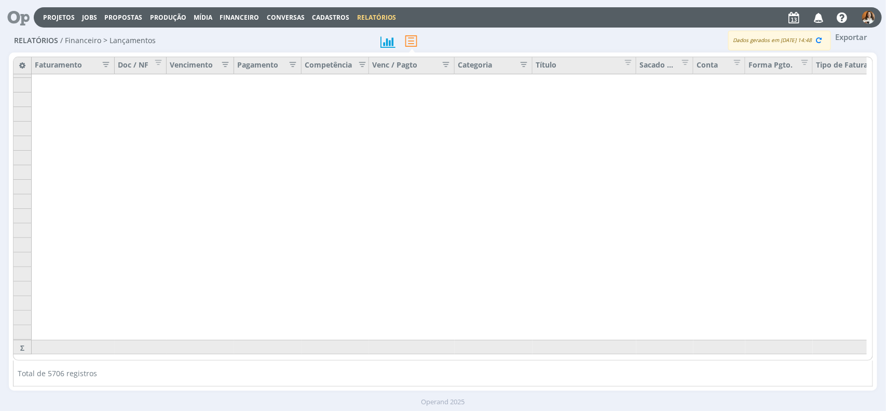
scroll to position [4139, 0]
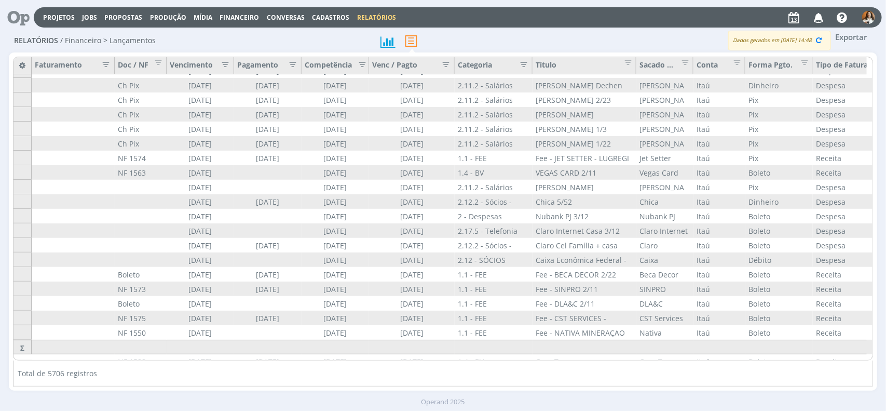
click at [225, 63] on icon "button" at bounding box center [223, 63] width 10 height 10
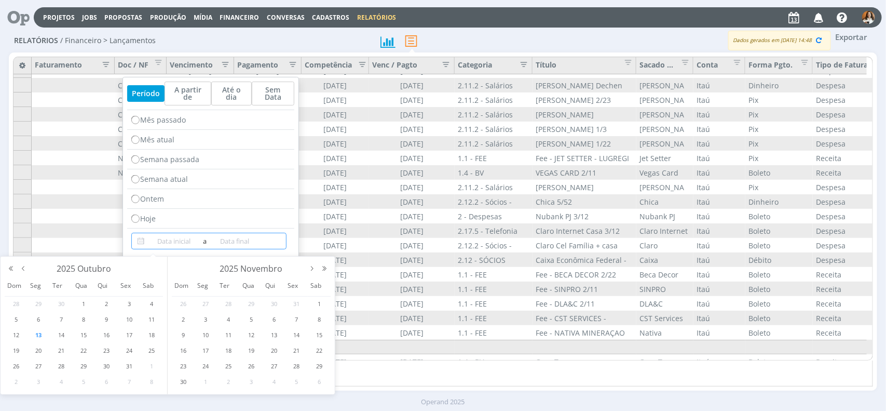
click at [164, 240] on input at bounding box center [173, 241] width 53 height 12
click at [151, 320] on span "11" at bounding box center [151, 319] width 12 height 12
click at [127, 336] on span "17" at bounding box center [129, 335] width 12 height 12
type input "11/10/2025"
type input "17/10/2025"
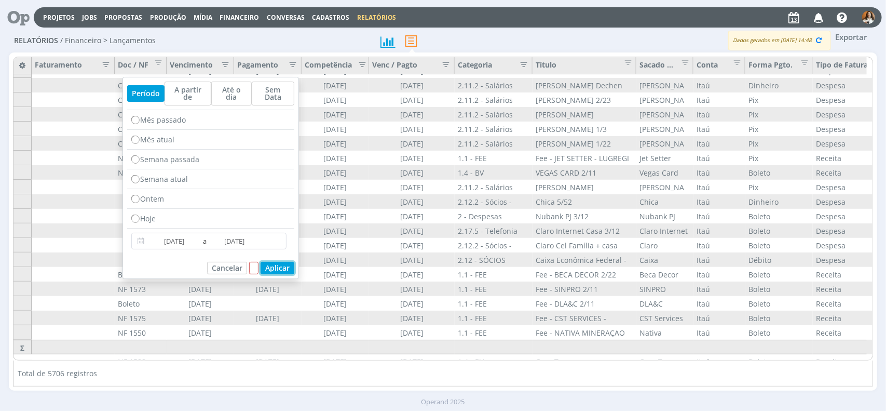
click at [281, 270] on button "Aplicar" at bounding box center [278, 268] width 34 height 12
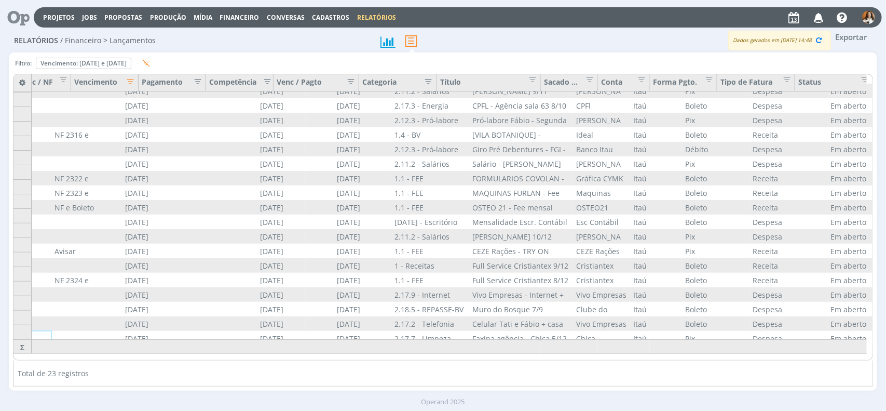
scroll to position [86, 97]
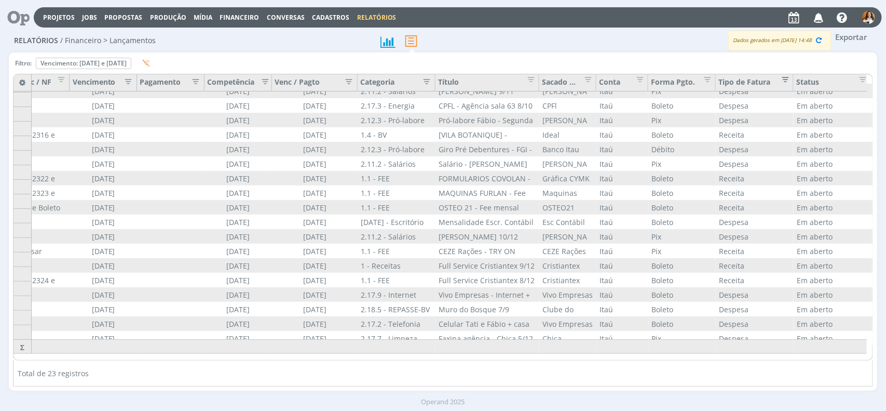
click at [784, 75] on span "Editar filtro para Coluna Tipo de Fatura" at bounding box center [783, 78] width 10 height 10
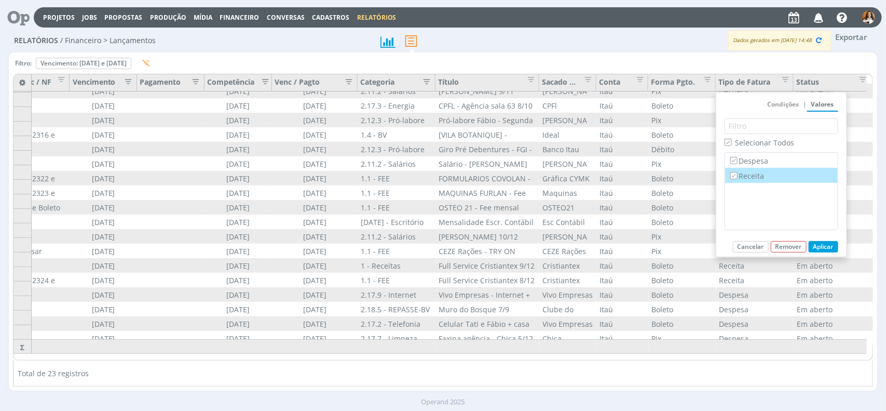
click at [752, 177] on label "Receita" at bounding box center [781, 175] width 106 height 11
click at [737, 177] on input "Receita" at bounding box center [733, 175] width 7 height 7
checkbox input "false"
click at [829, 249] on button "Aplicar" at bounding box center [824, 246] width 30 height 11
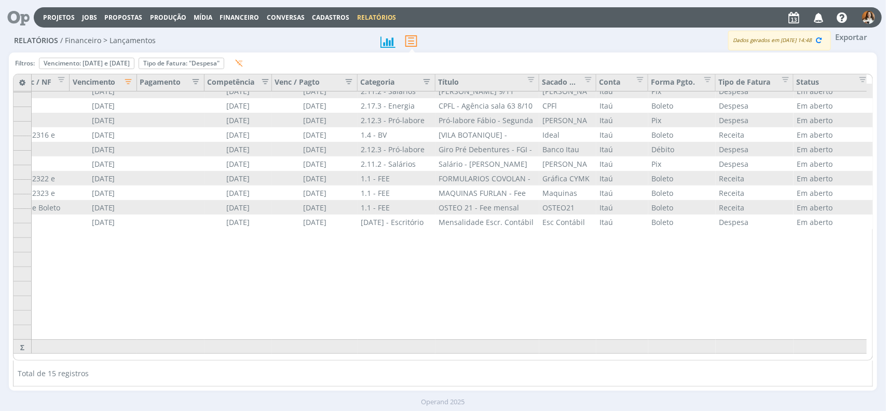
scroll to position [0, 97]
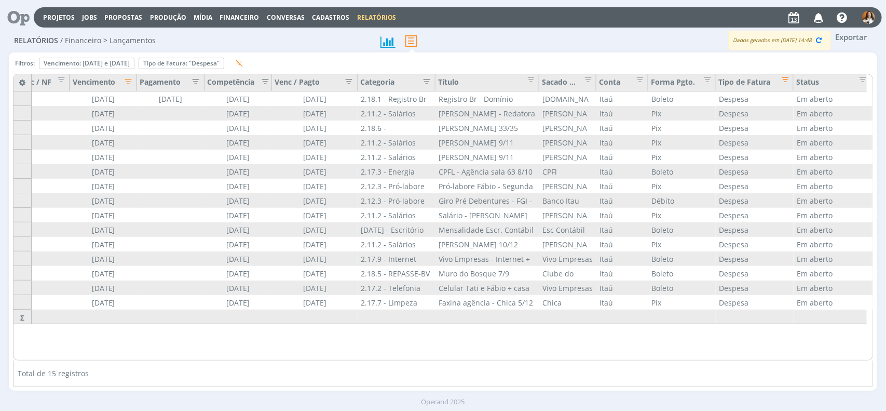
click at [856, 34] on button "Exportar" at bounding box center [851, 37] width 41 height 13
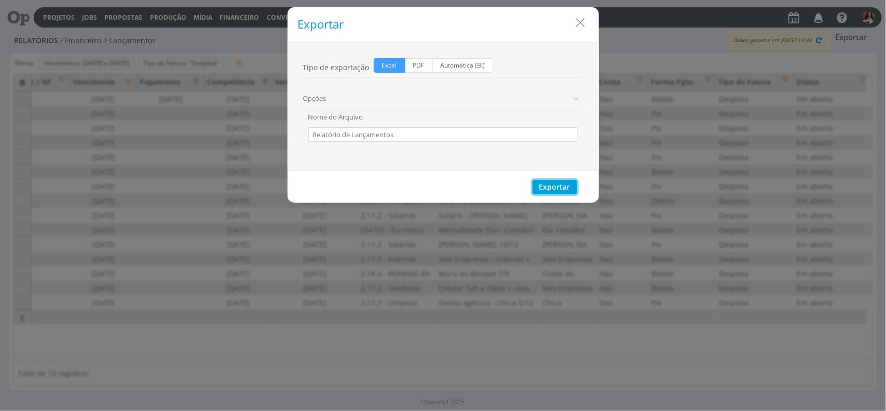
click at [557, 183] on button "Exportar" at bounding box center [555, 187] width 45 height 15
click at [582, 21] on icon "Close" at bounding box center [581, 23] width 16 height 16
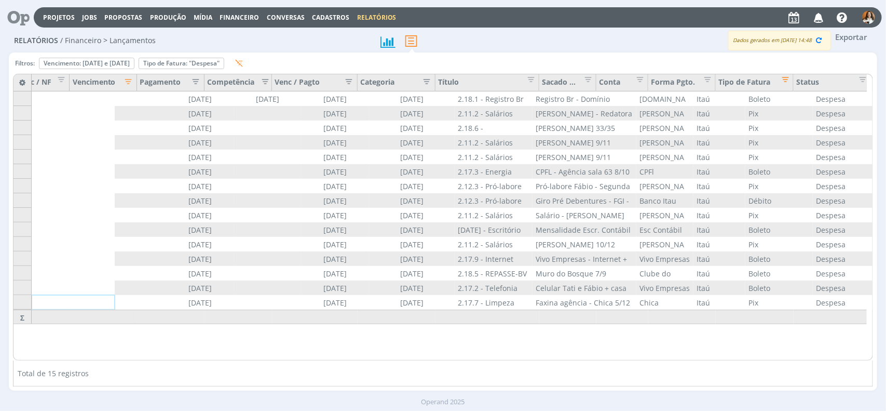
scroll to position [0, 97]
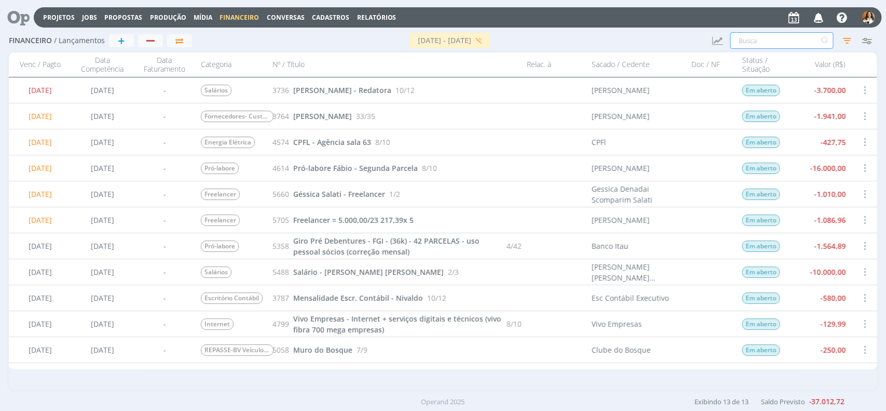
click at [768, 44] on input "text" at bounding box center [781, 40] width 103 height 17
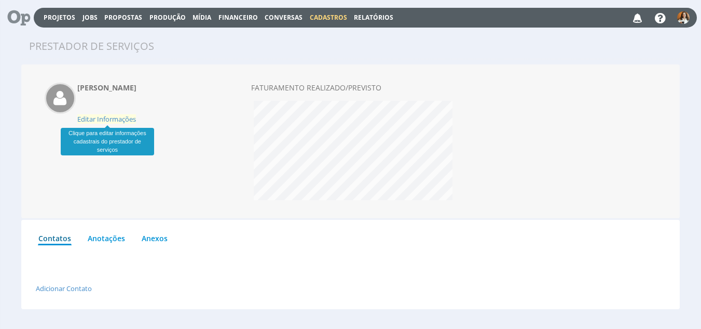
click at [111, 120] on span "Editar Informações" at bounding box center [106, 118] width 59 height 9
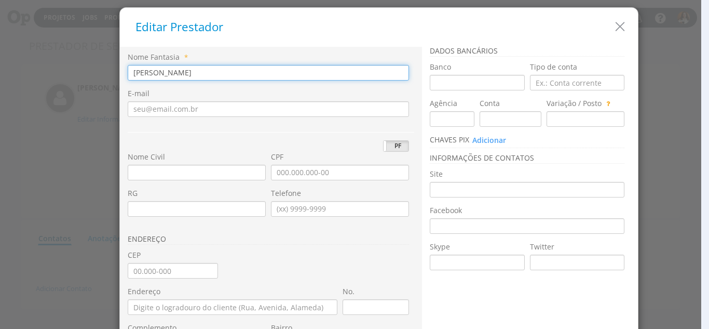
drag, startPoint x: 145, startPoint y: 72, endPoint x: 105, endPoint y: 65, distance: 40.6
click at [105, 65] on div "Editar Prestador Nome Fantasia * Júlio Freelancer E-mail PJ PF RG" at bounding box center [354, 164] width 709 height 329
paste input "ulio Cesar Borges de Oliveira"
click at [281, 74] on input "Julio Cesar Borges de Oliveira (Freelancer" at bounding box center [268, 73] width 281 height 16
type input "[PERSON_NAME] (Freelancer)"
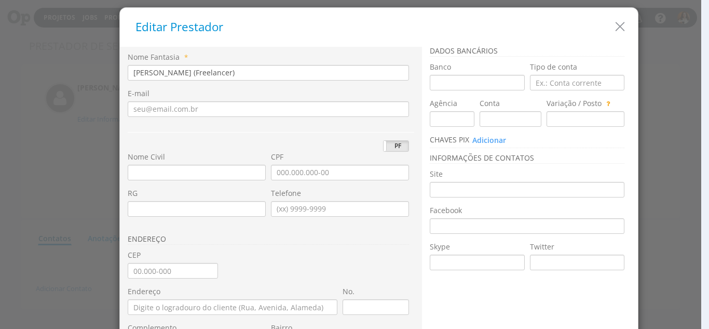
click at [274, 249] on div "ENDEREÇO" at bounding box center [271, 236] width 287 height 25
click at [335, 173] on input "CPF" at bounding box center [340, 173] width 138 height 16
type input "394.633.278-19"
click at [272, 210] on input "Telefone" at bounding box center [340, 209] width 138 height 16
type input "(19) 98247-4241"
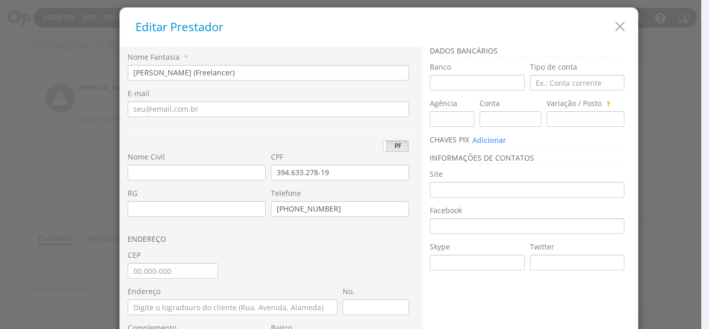
click at [349, 236] on h3 "ENDEREÇO" at bounding box center [268, 240] width 281 height 10
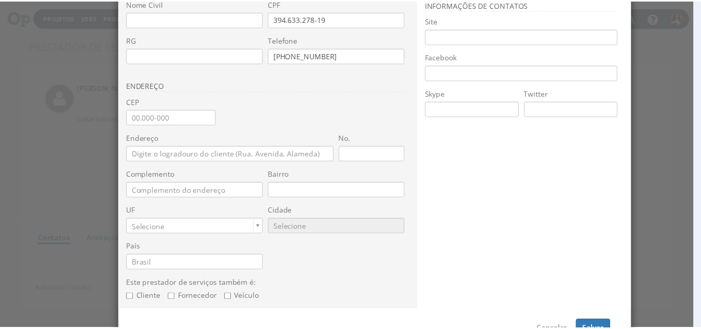
scroll to position [181, 0]
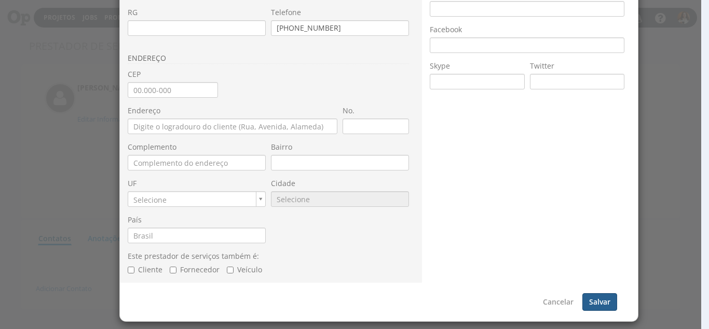
click at [600, 305] on button "Salvar" at bounding box center [599, 302] width 35 height 18
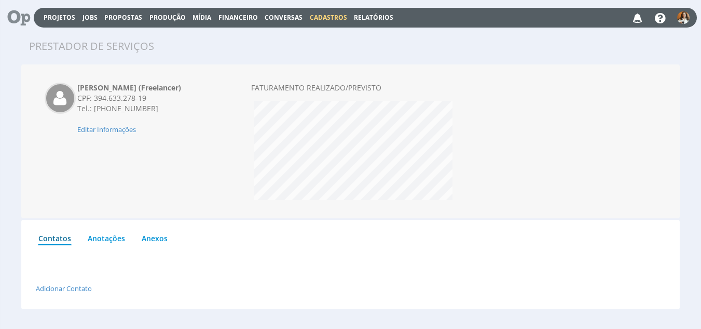
click at [242, 17] on span "Financeiro" at bounding box center [238, 17] width 39 height 9
click at [240, 16] on span "Financeiro" at bounding box center [238, 17] width 39 height 9
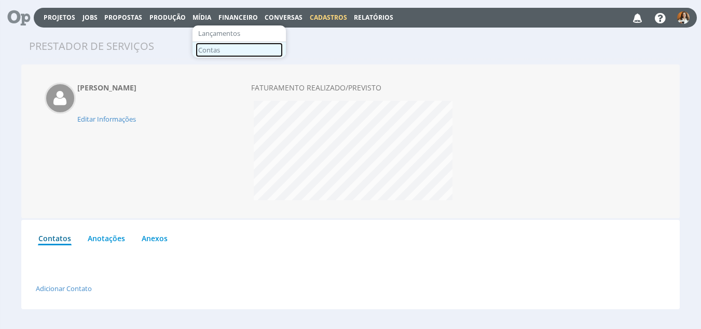
click at [212, 46] on link "Contas" at bounding box center [239, 50] width 87 height 15
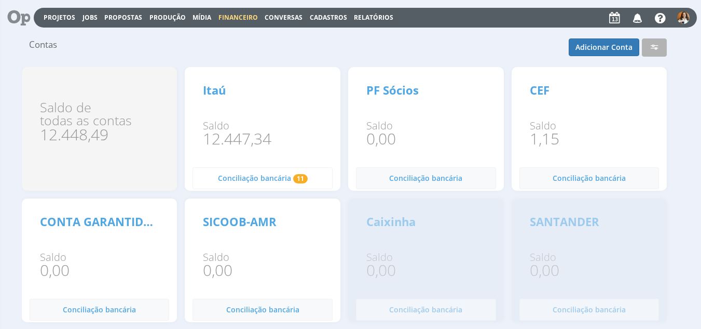
click at [252, 176] on span "Conciliação bancária" at bounding box center [254, 178] width 73 height 10
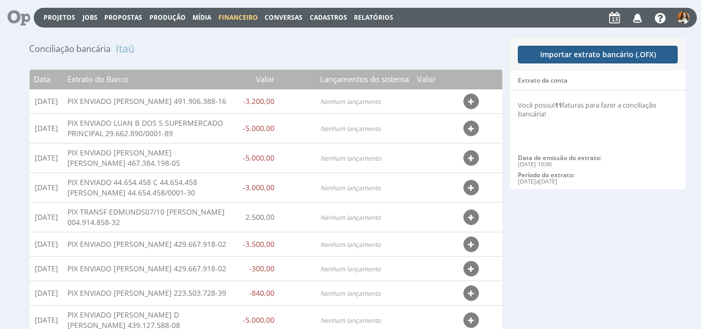
click at [579, 52] on button "Importar extrato bancário (.OFX)" at bounding box center [598, 55] width 160 height 18
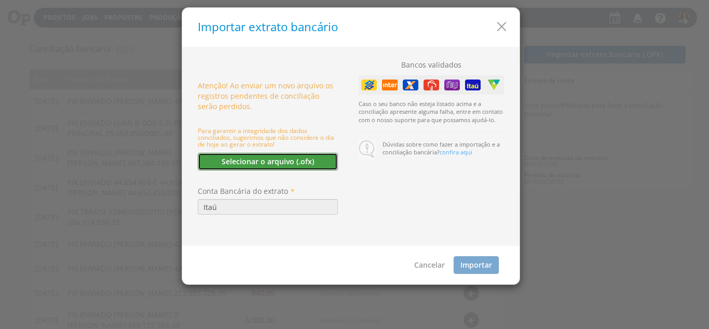
click at [283, 157] on button "Selecionar o arquivo (.ofx)" at bounding box center [268, 162] width 140 height 18
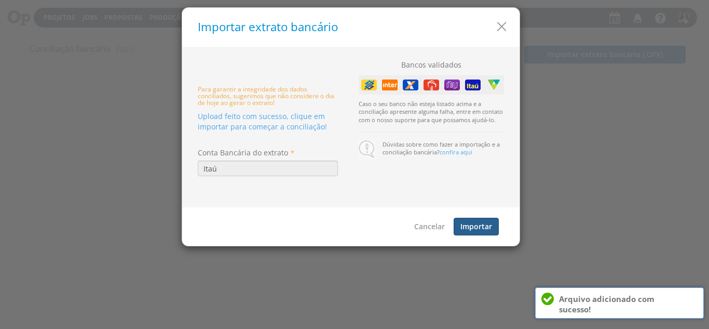
click at [468, 224] on button "Importar" at bounding box center [476, 227] width 45 height 18
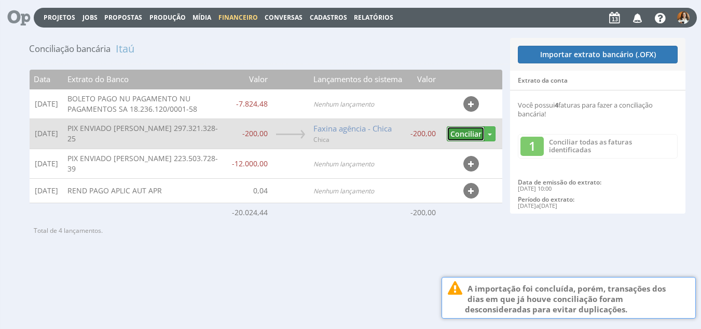
click at [460, 133] on button "Conciliar" at bounding box center [466, 133] width 38 height 15
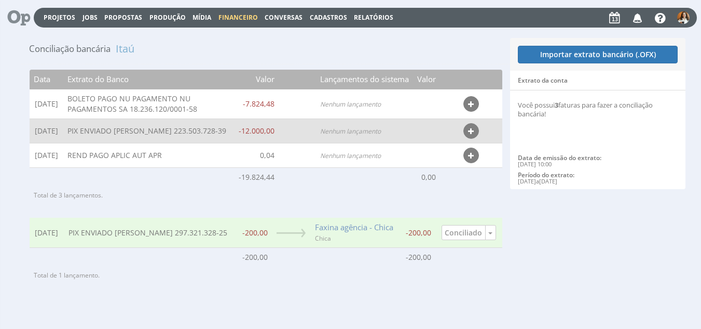
click at [467, 132] on button "button" at bounding box center [472, 131] width 16 height 16
click at [435, 175] on link "Despesa" at bounding box center [438, 172] width 82 height 13
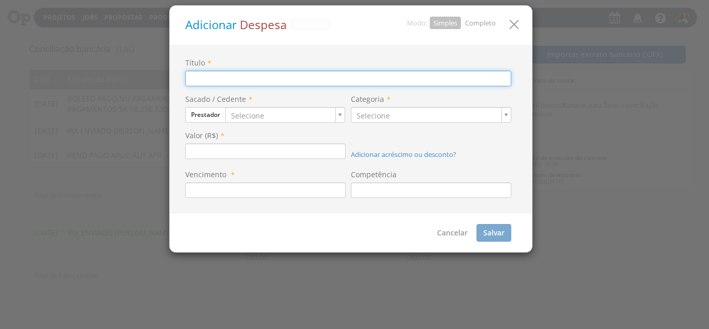
type input "PIX ENVIADO [PERSON_NAME] 223.503.728-39"
type input "12.000,00"
type input "[DATE]"
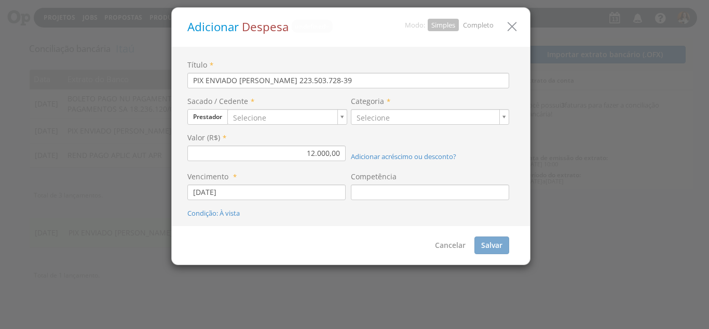
click at [488, 25] on link "Completo" at bounding box center [478, 24] width 31 height 9
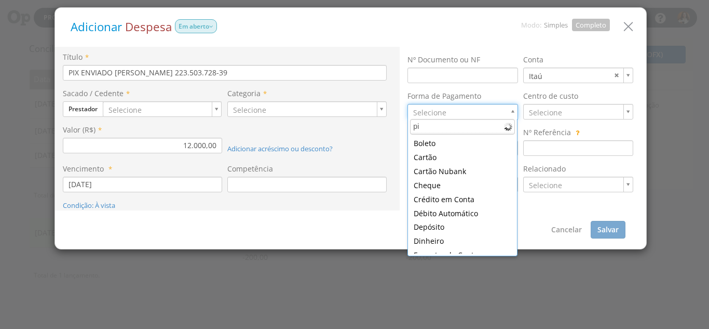
type input "pix"
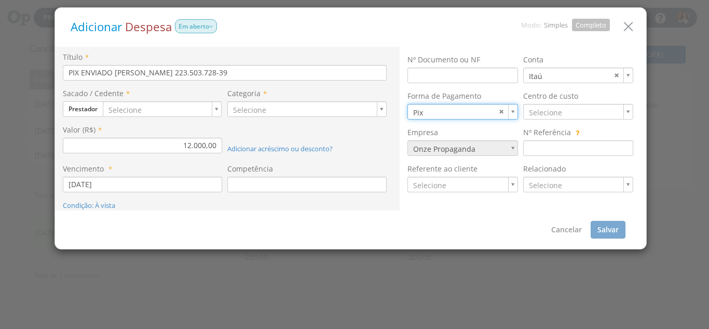
type input "8"
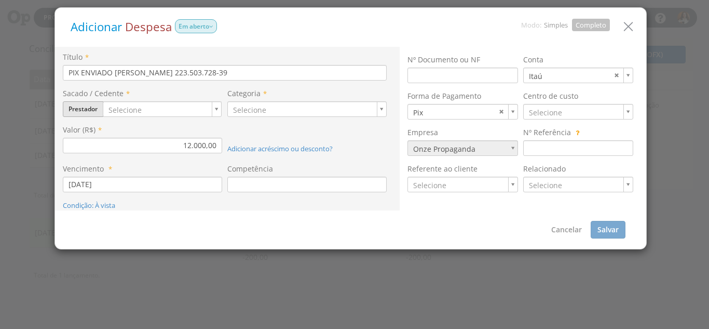
click at [94, 110] on button "Prestador" at bounding box center [83, 109] width 40 height 16
click at [106, 181] on link "Colaborador" at bounding box center [104, 181] width 82 height 13
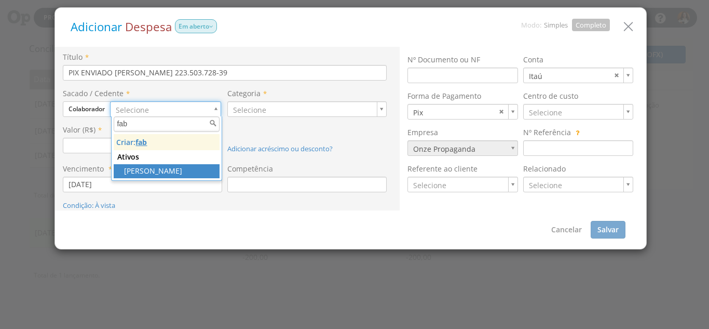
type input "fab"
type input "1"
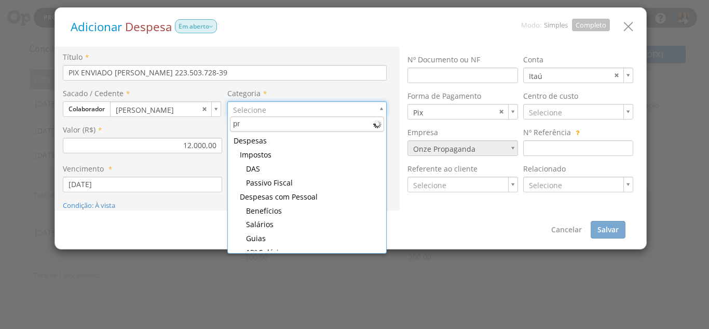
type input "pro"
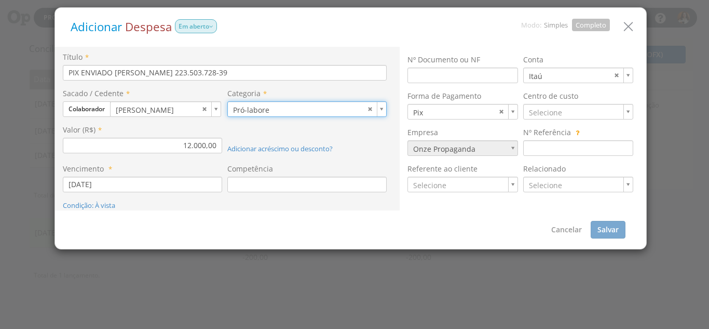
type input "44"
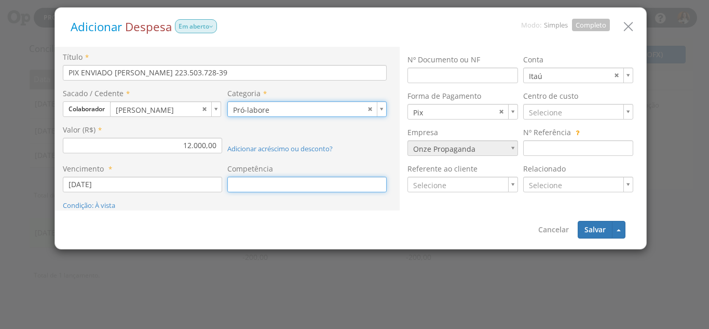
click at [266, 181] on input at bounding box center [306, 184] width 159 height 16
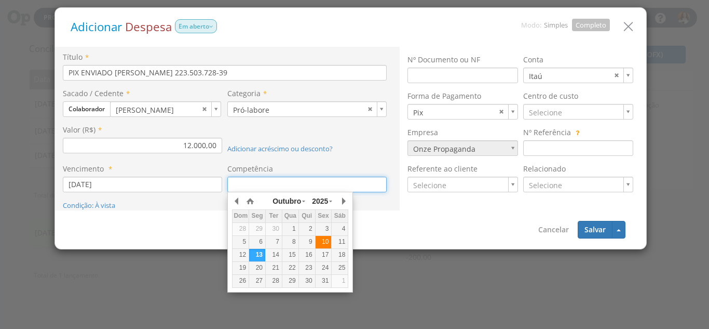
click at [326, 241] on div "10" at bounding box center [324, 241] width 16 height 9
type input "[DATE]"
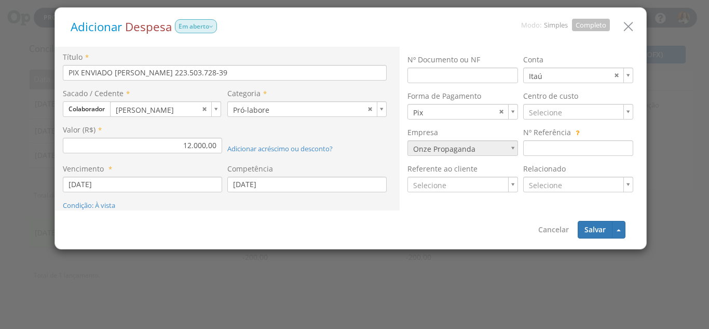
click at [364, 220] on div "Cancelar [GEOGRAPHIC_DATA] Salvar e Adicionar Novo Salvar e Adicionar Novo (Man…" at bounding box center [350, 229] width 591 height 38
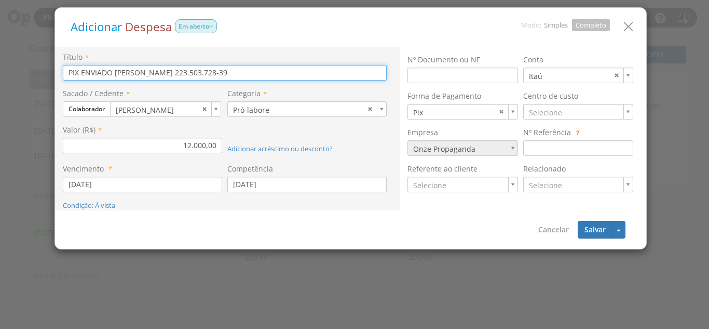
click at [309, 76] on input "PIX ENVIADO [PERSON_NAME] 223.503.728-39" at bounding box center [225, 73] width 324 height 16
type input "PIX ENVIADO [PERSON_NAME] 223.503.728-39- Pró-labore"
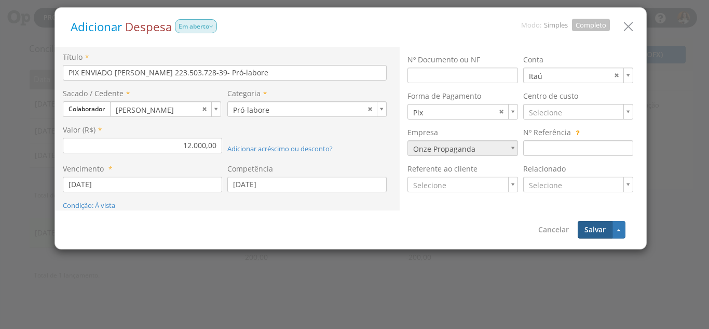
click at [594, 227] on button "Salvar" at bounding box center [595, 230] width 35 height 18
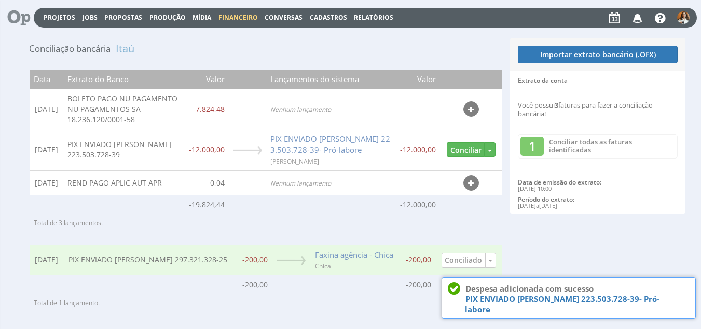
click at [455, 213] on td at bounding box center [471, 204] width 62 height 19
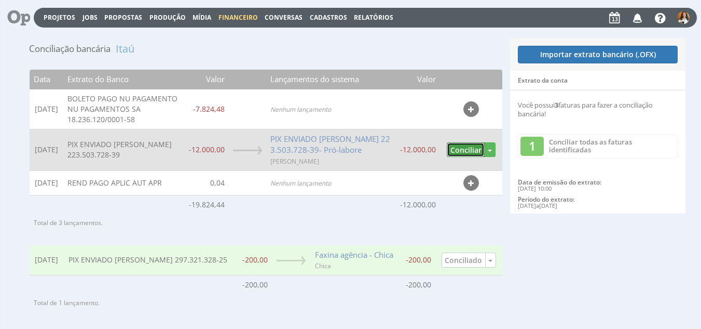
click at [454, 157] on button "Conciliar" at bounding box center [466, 149] width 38 height 15
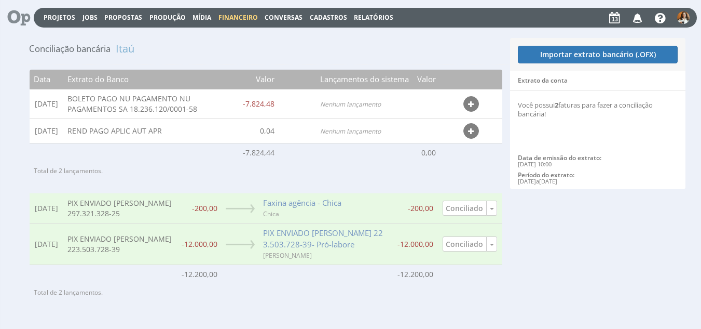
click at [464, 163] on caption "Total de 2 lançamentos." at bounding box center [266, 170] width 473 height 17
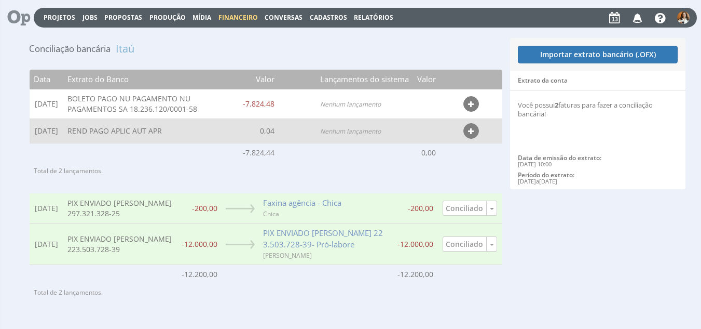
click at [476, 135] on button "button" at bounding box center [472, 131] width 16 height 16
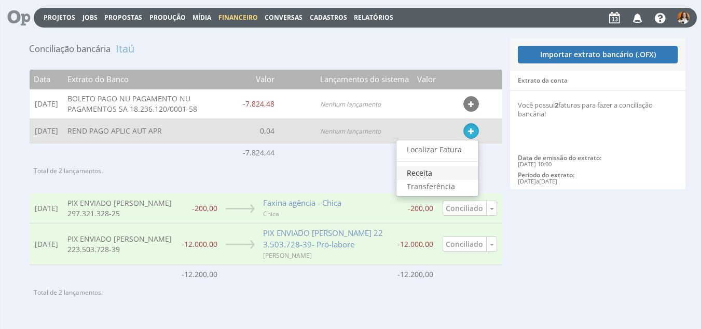
click at [438, 173] on link "Receita" at bounding box center [438, 172] width 82 height 13
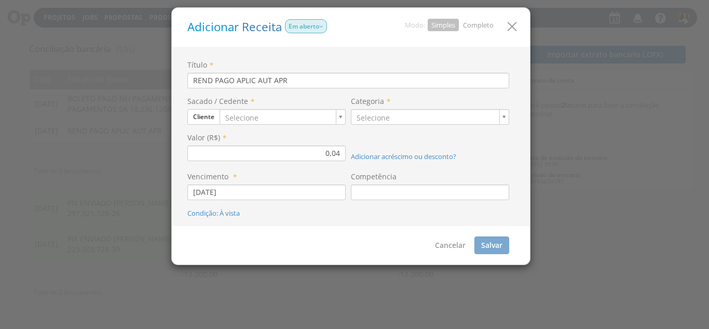
click at [483, 21] on link "Completo" at bounding box center [478, 24] width 31 height 9
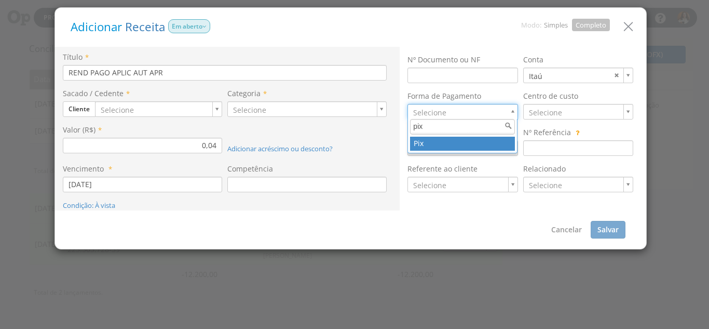
type input "pix"
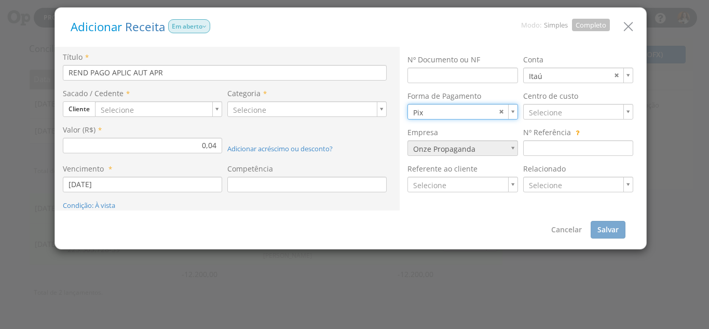
type input "8"
click at [88, 107] on button "Cliente" at bounding box center [79, 109] width 33 height 16
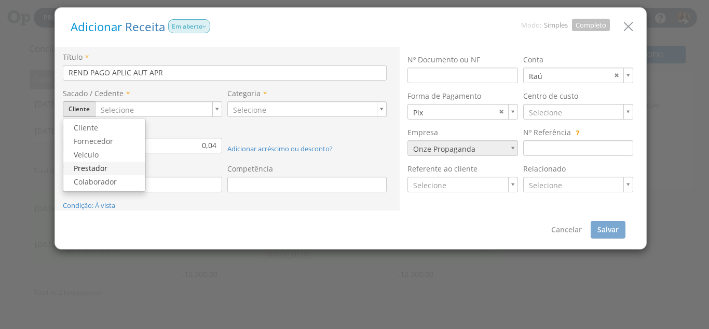
click at [102, 170] on link "Prestador" at bounding box center [104, 167] width 82 height 13
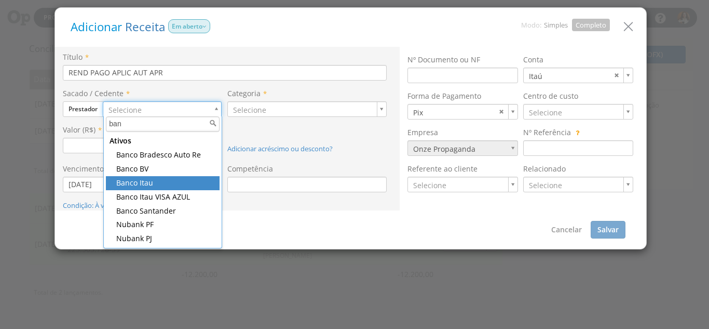
type input "ban"
type input "95"
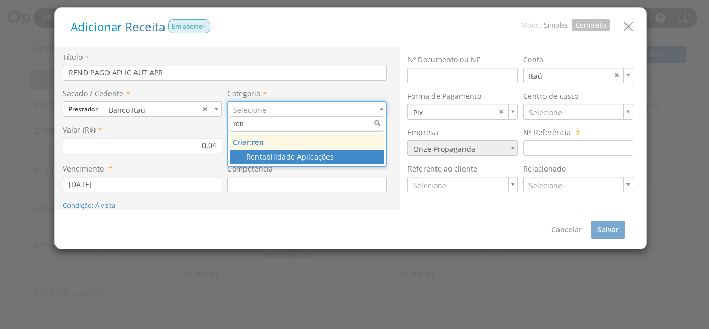
type input "ren"
type input "60"
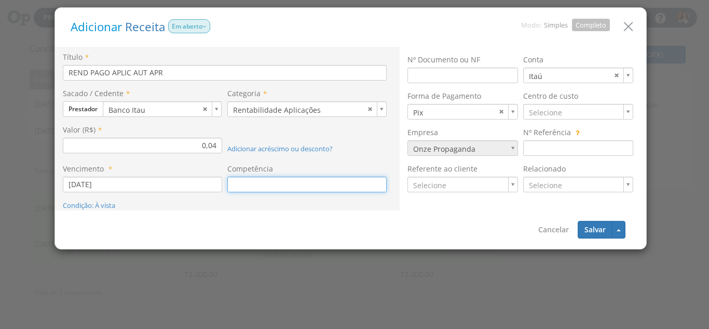
click at [242, 187] on input at bounding box center [306, 184] width 159 height 16
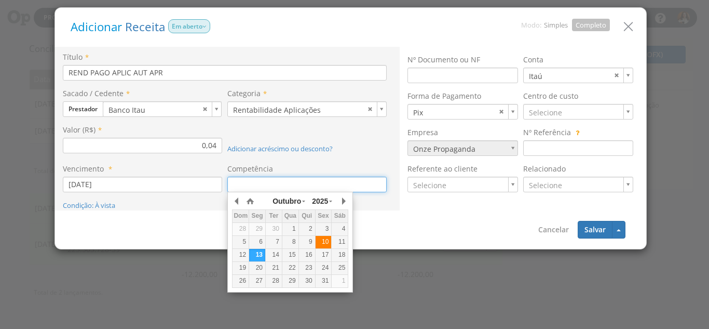
click at [328, 244] on div "10" at bounding box center [324, 241] width 16 height 9
type input "10/10/2025"
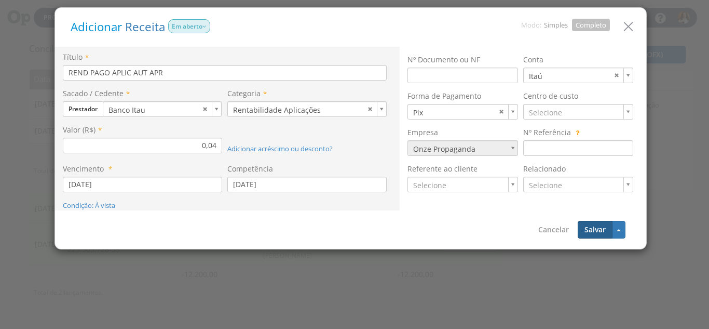
click at [595, 223] on button "Salvar" at bounding box center [595, 230] width 35 height 18
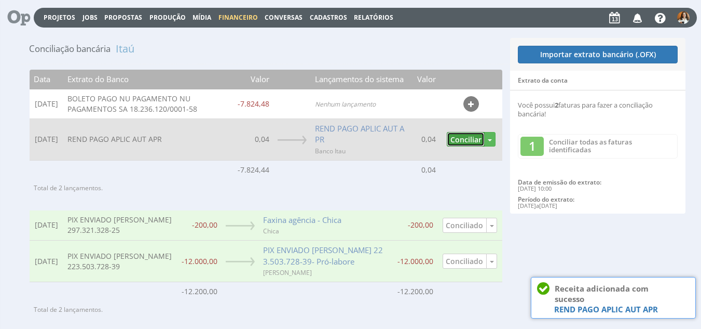
click at [466, 133] on button "Conciliar" at bounding box center [466, 139] width 38 height 15
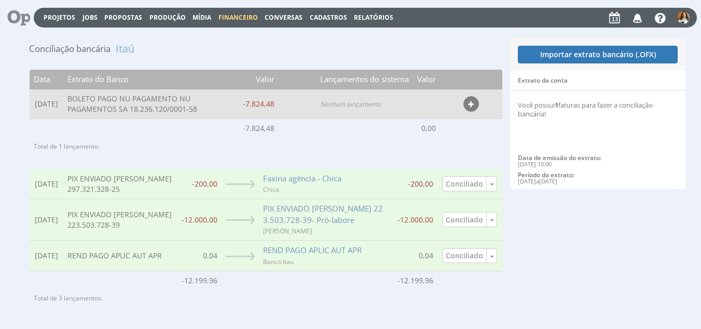
click at [475, 107] on button "button" at bounding box center [472, 104] width 16 height 16
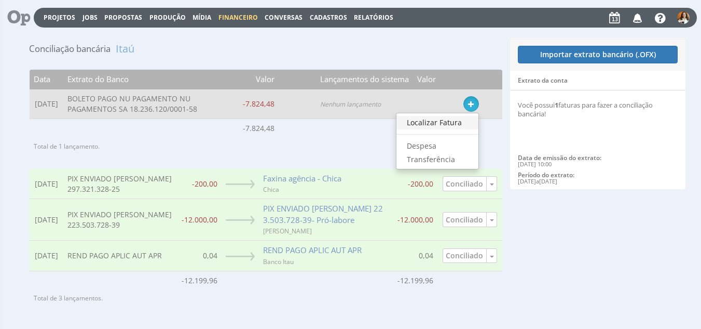
click at [443, 121] on link "Localizar Fatura" at bounding box center [438, 122] width 82 height 13
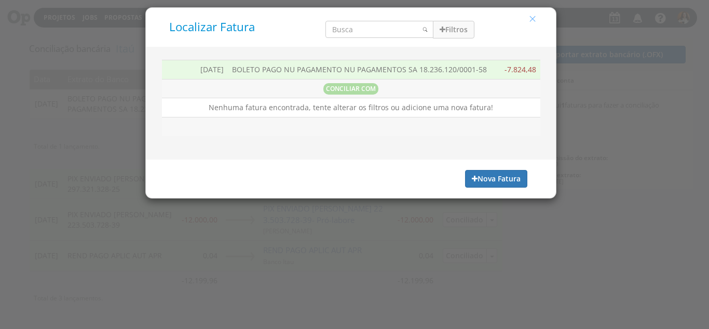
click at [534, 20] on icon "button" at bounding box center [532, 18] width 9 height 9
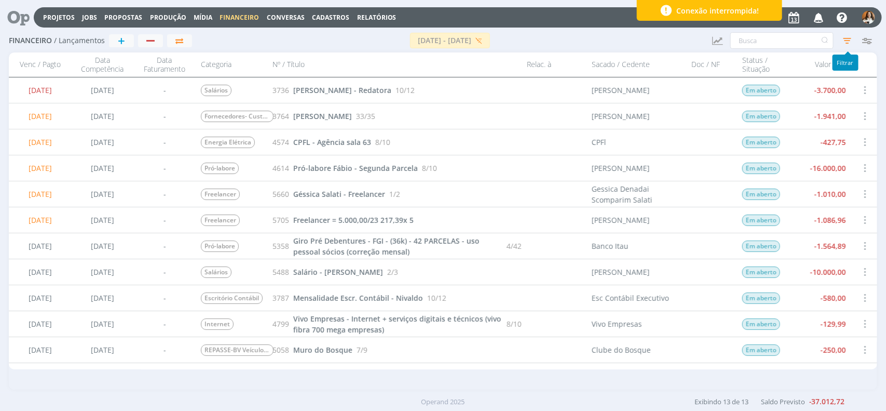
click at [849, 39] on icon "button" at bounding box center [847, 40] width 19 height 19
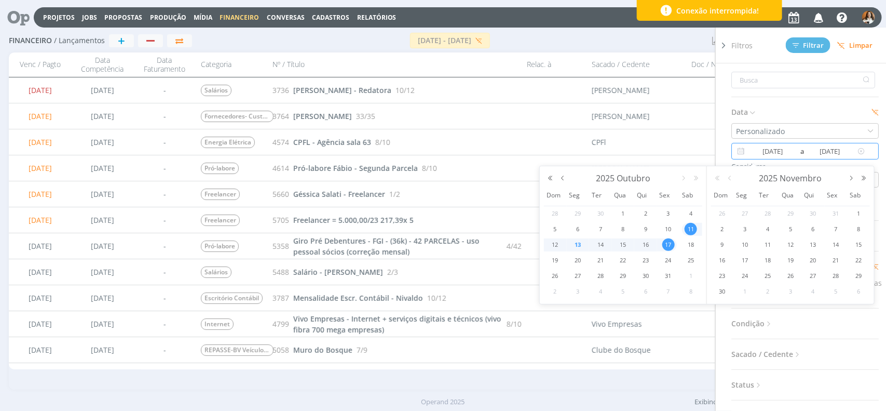
click at [777, 156] on input "[DATE]" at bounding box center [773, 151] width 50 height 12
click at [624, 214] on span "1" at bounding box center [623, 213] width 12 height 12
click at [619, 209] on span "1" at bounding box center [623, 213] width 12 height 12
type input "[DATE]"
click at [820, 149] on input "[DATE]" at bounding box center [830, 151] width 50 height 12
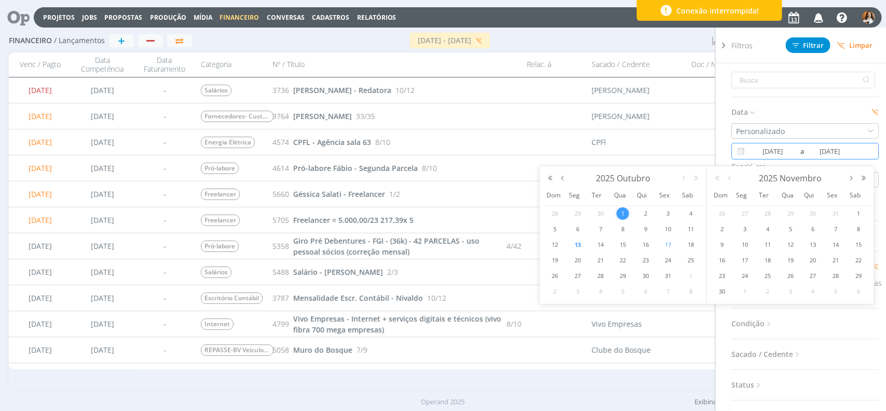
click at [673, 237] on td "17" at bounding box center [668, 245] width 23 height 16
click at [626, 214] on span "1" at bounding box center [623, 213] width 12 height 12
type input "[DATE]"
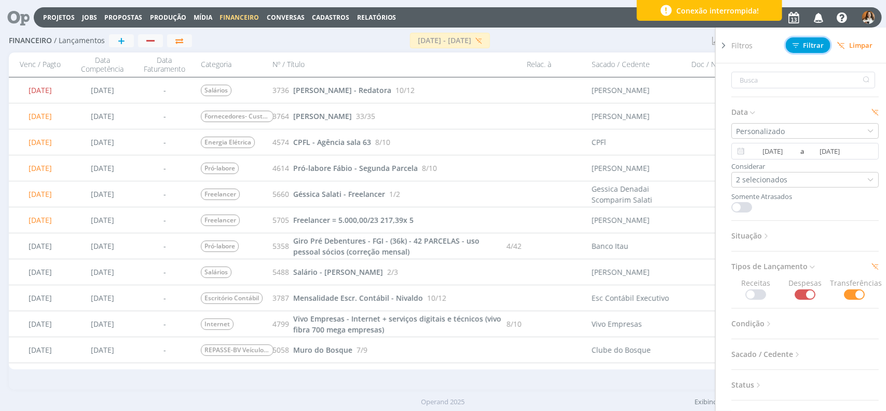
click at [816, 45] on span "Filtrar" at bounding box center [809, 45] width 32 height 7
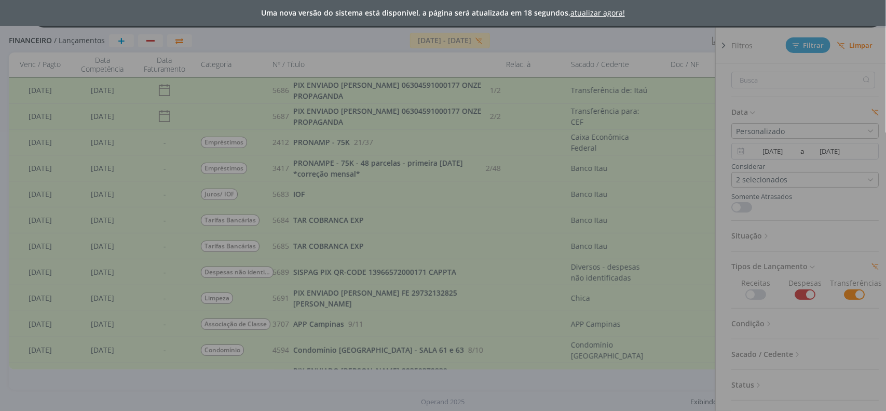
click at [640, 38] on div "Uma nova versão do sistema está disponível, a página será atualizada em 18 segu…" at bounding box center [443, 205] width 886 height 411
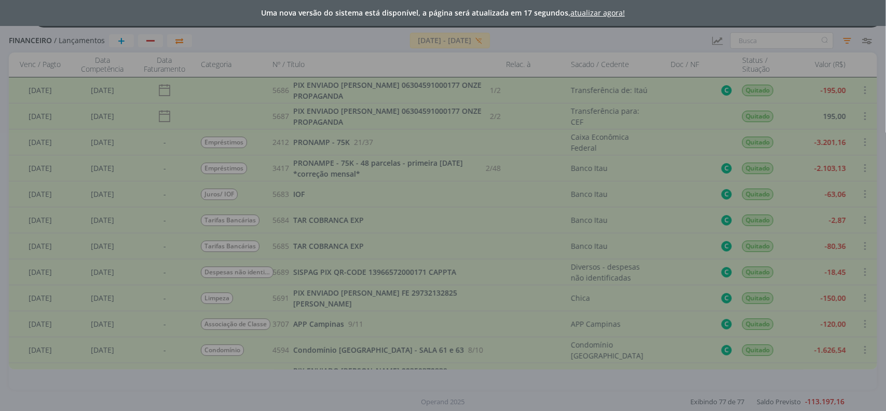
click at [749, 38] on div "Uma nova versão do sistema está disponível, a página será atualizada em 17 segu…" at bounding box center [443, 205] width 886 height 411
click at [757, 40] on div "Uma nova versão do sistema está disponível, a página será atualizada em 17 segu…" at bounding box center [443, 205] width 886 height 411
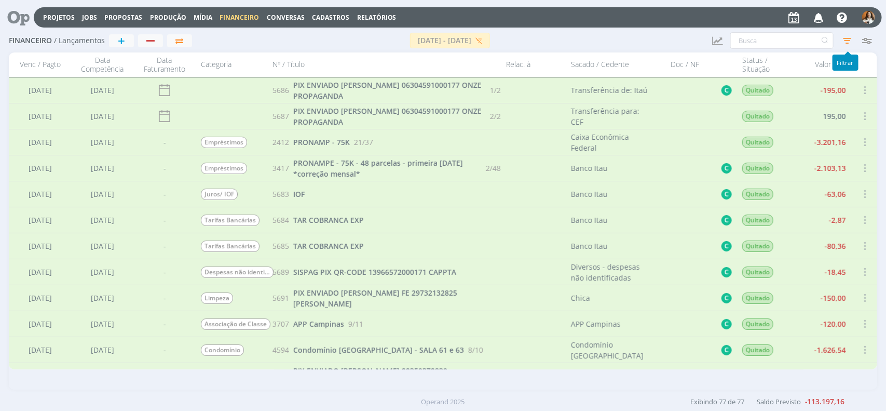
click at [846, 43] on icon "button" at bounding box center [847, 40] width 19 height 19
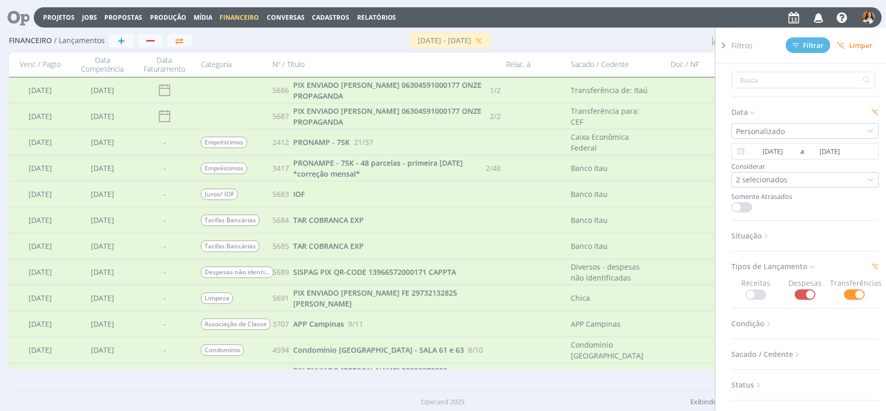
click at [764, 236] on icon at bounding box center [766, 236] width 9 height 9
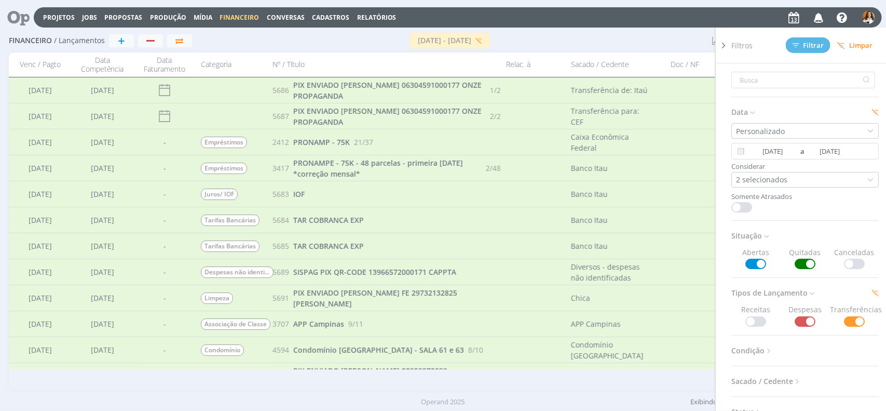
click at [797, 263] on span at bounding box center [805, 264] width 21 height 10
click at [813, 47] on span "Filtrar" at bounding box center [809, 45] width 32 height 7
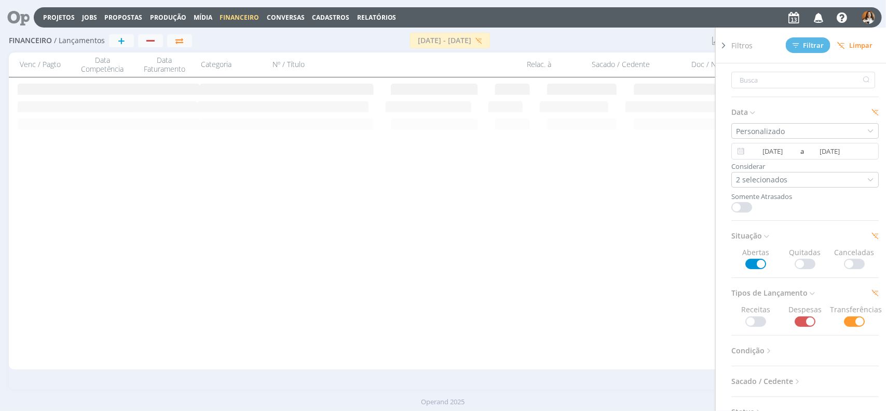
click at [613, 39] on div "01/10/2025 - 17/10/2025" at bounding box center [448, 41] width 512 height 16
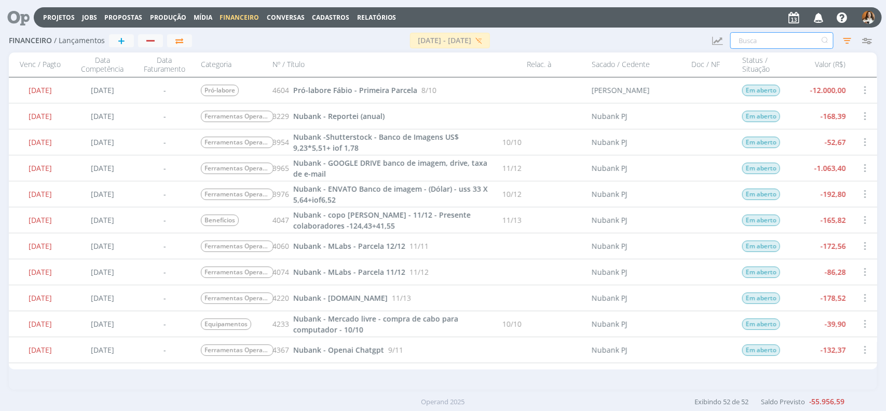
click at [769, 43] on input "text" at bounding box center [781, 40] width 103 height 17
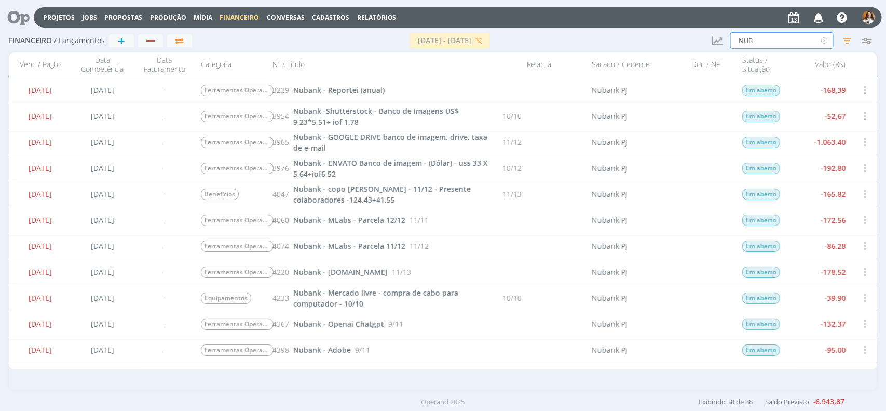
type input "NUB"
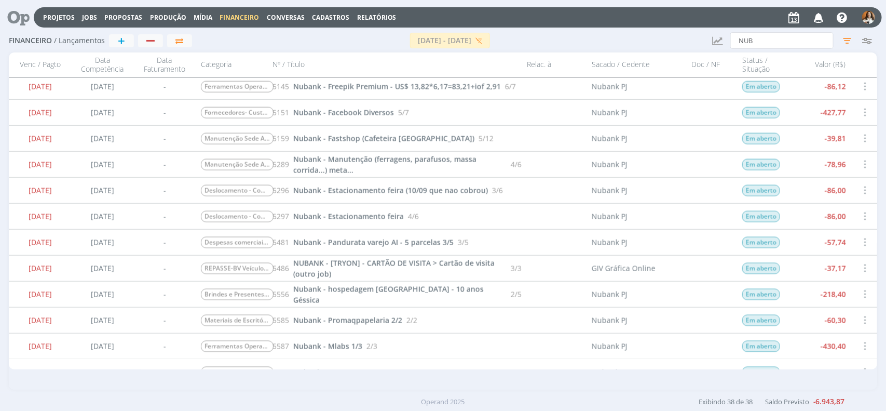
scroll to position [720, 0]
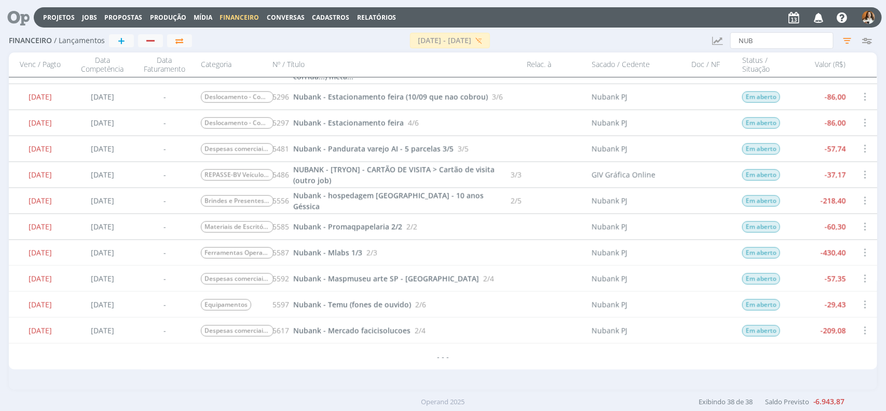
drag, startPoint x: 20, startPoint y: 87, endPoint x: 862, endPoint y: 336, distance: 878.2
copy div "10/10/2025 10/10/2025 - Deslocamento - Combustível, Pedágio 5297 Nubank - Estac…"
click at [500, 203] on div "5556 Nubank - hospedagem colina verde - 10 anos Géssica 2/5" at bounding box center [394, 200] width 253 height 25
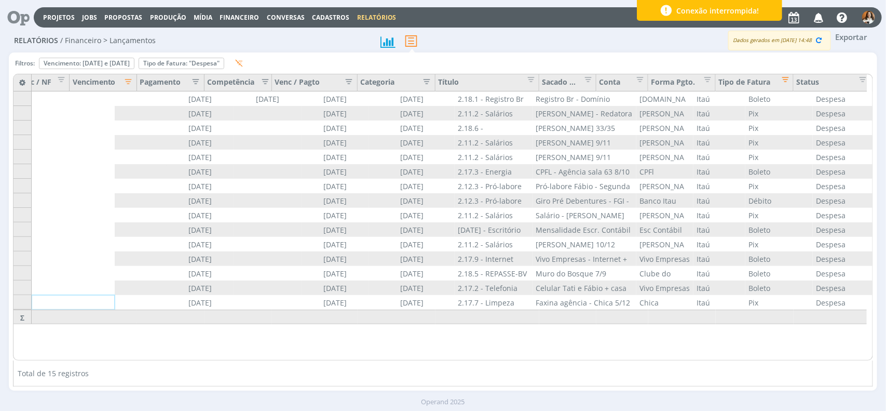
scroll to position [0, 97]
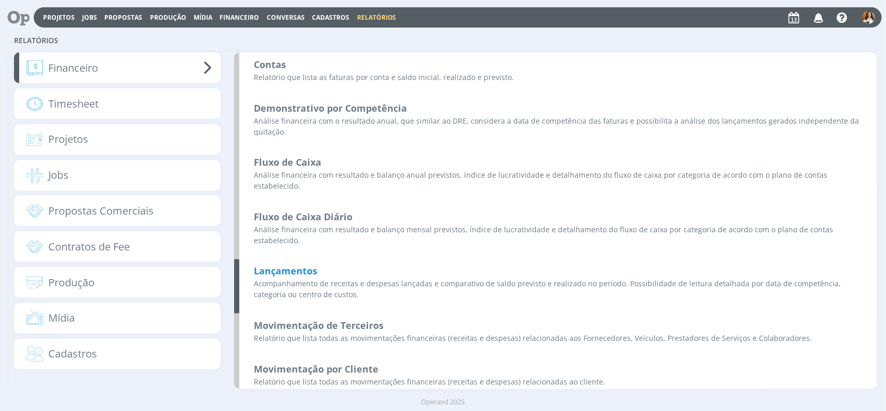
click at [287, 264] on b "Lançamentos" at bounding box center [285, 270] width 63 height 12
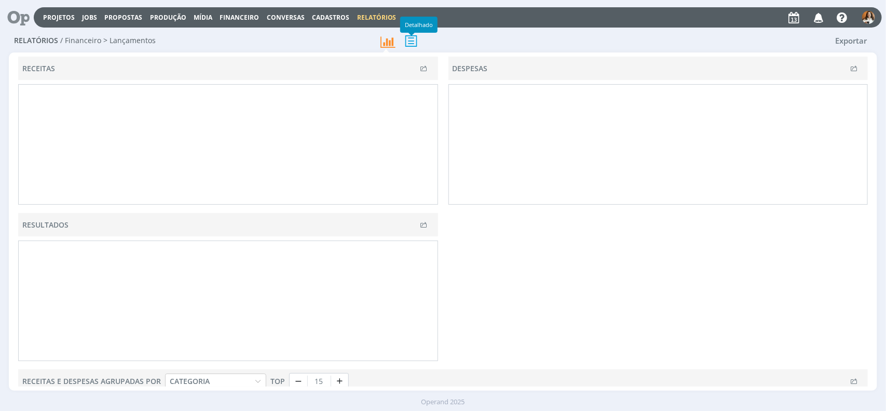
click at [409, 40] on icon at bounding box center [411, 40] width 22 height 21
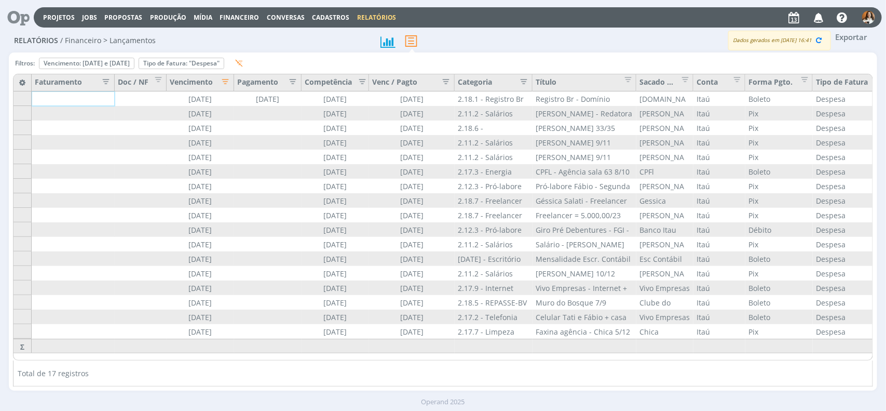
click at [226, 79] on icon "button" at bounding box center [223, 80] width 10 height 10
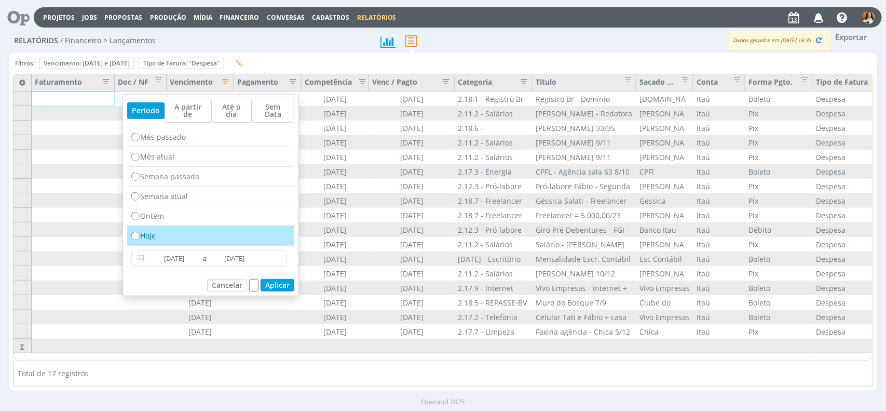
click at [136, 237] on input "radio" at bounding box center [134, 235] width 7 height 7
radio input "true"
type input "[DATE]"
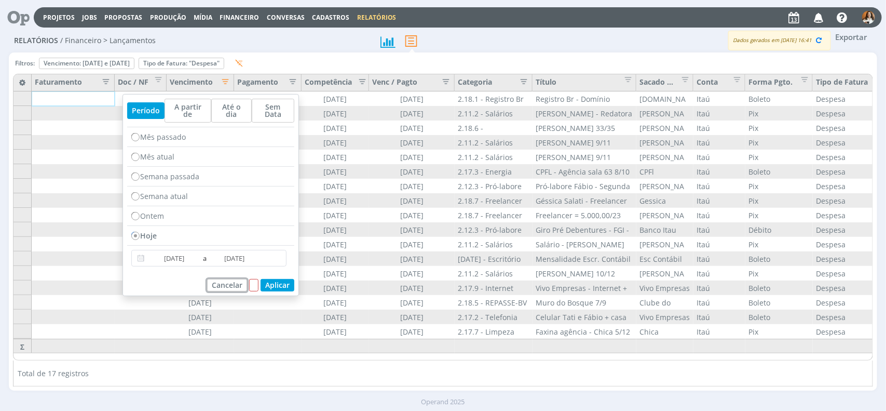
click at [224, 286] on button "Cancelar" at bounding box center [227, 285] width 40 height 12
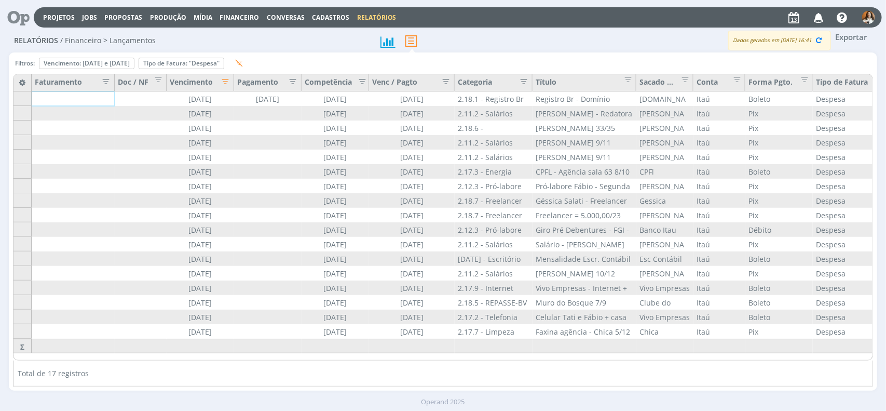
click at [228, 80] on icon "button" at bounding box center [223, 80] width 10 height 10
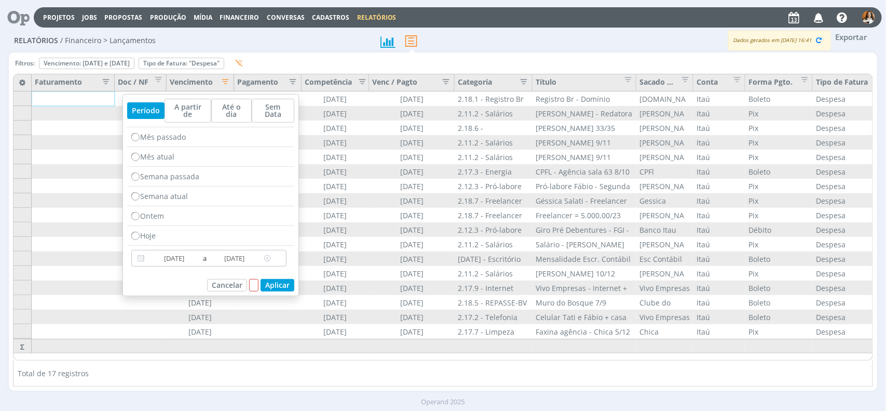
click at [189, 260] on input "[DATE]" at bounding box center [173, 258] width 53 height 12
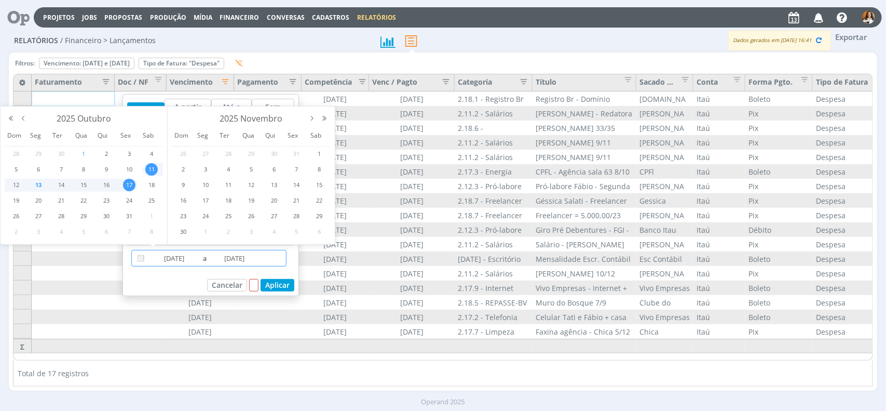
click at [86, 152] on span "1" at bounding box center [83, 153] width 12 height 12
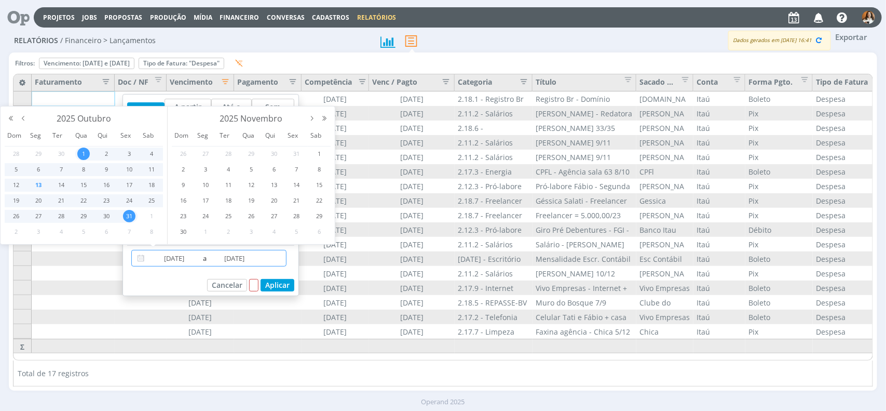
click at [130, 216] on span "31" at bounding box center [129, 216] width 12 height 12
type input "[DATE]"
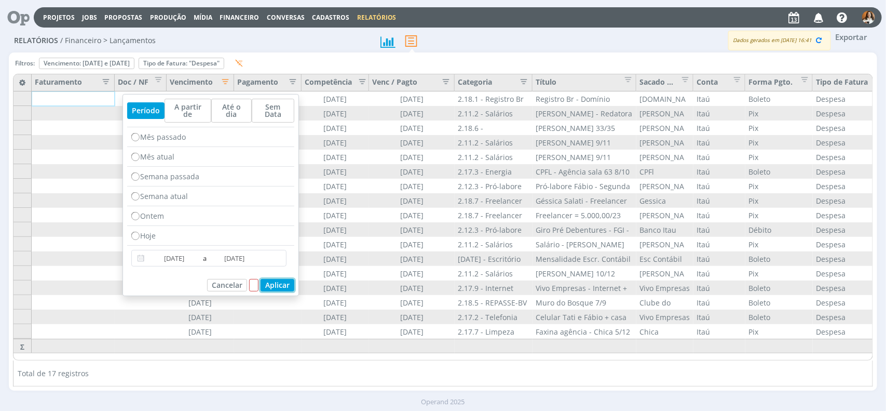
click at [273, 288] on button "Aplicar" at bounding box center [278, 285] width 34 height 12
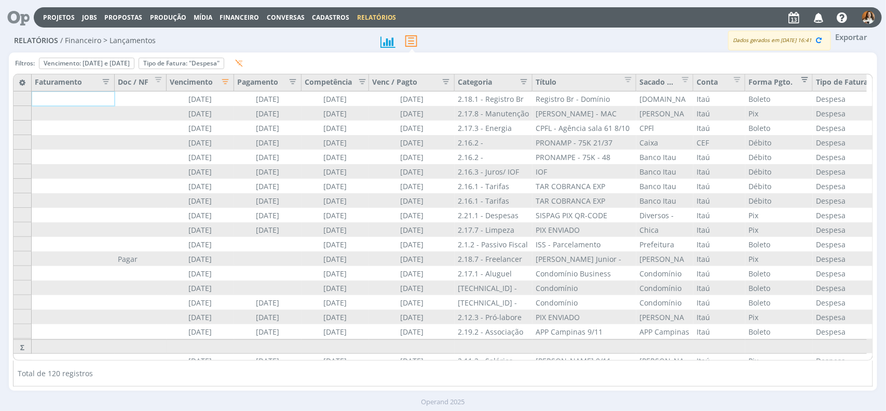
click at [807, 77] on span "Editar filtro para Coluna Forma Pgto." at bounding box center [802, 78] width 10 height 10
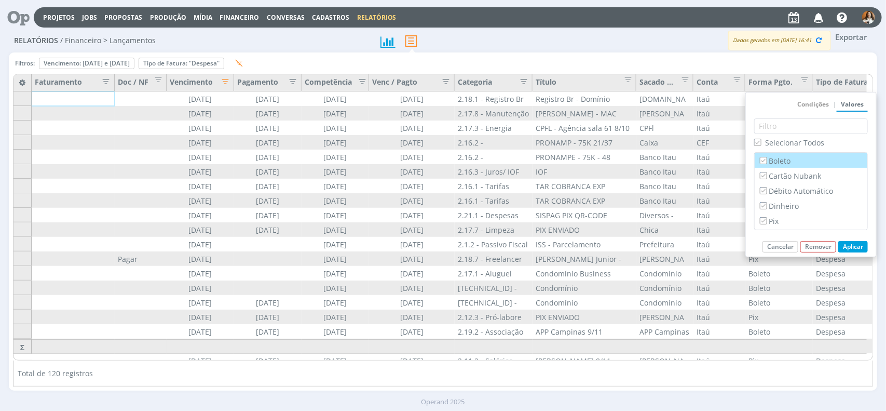
click at [774, 157] on label "Boleto" at bounding box center [811, 160] width 106 height 11
click at [767, 157] on input "Boleto" at bounding box center [763, 160] width 7 height 7
checkbox input "false"
click at [764, 157] on input "Boleto" at bounding box center [763, 160] width 7 height 7
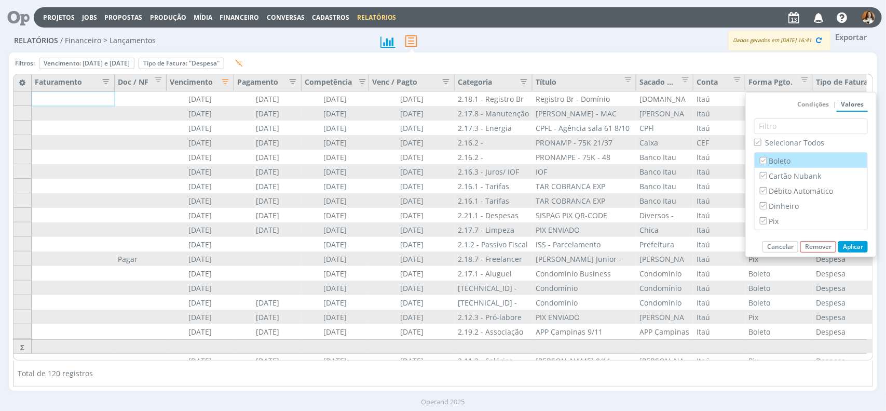
checkbox input "true"
click at [761, 138] on label "Selecionar Todos" at bounding box center [789, 142] width 70 height 11
click at [761, 139] on input "Selecionar Todos" at bounding box center [757, 142] width 7 height 7
checkbox input "false"
click at [766, 178] on input "Cartão Nubank" at bounding box center [763, 175] width 7 height 7
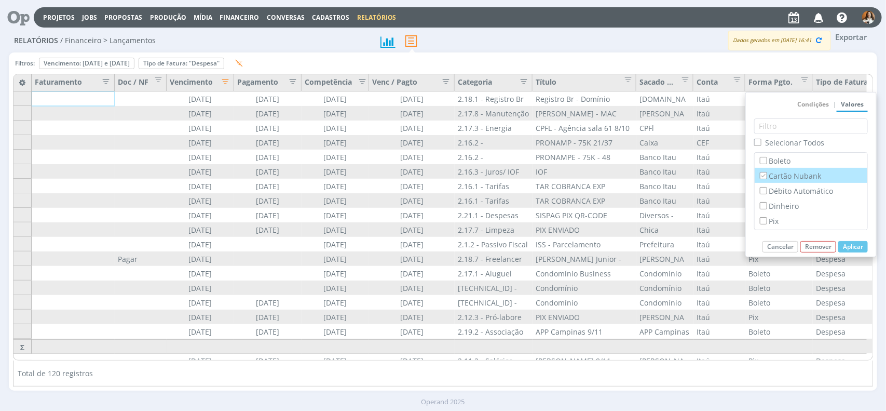
checkbox input "true"
checkbox input "false"
click at [852, 246] on button "Aplicar" at bounding box center [853, 246] width 30 height 11
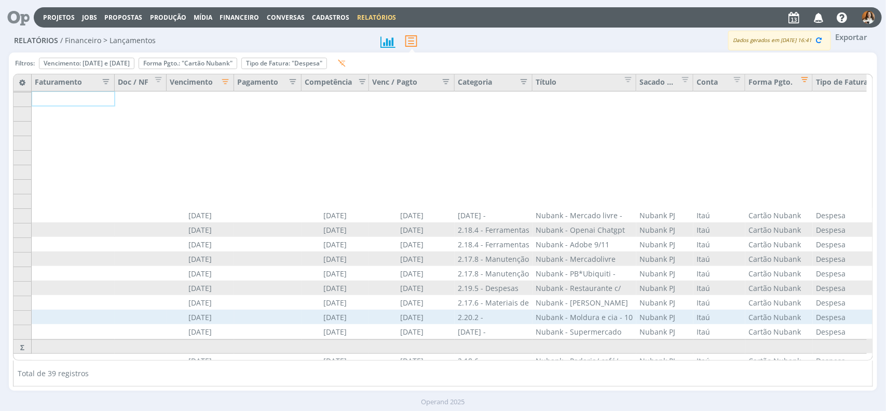
scroll to position [130, 0]
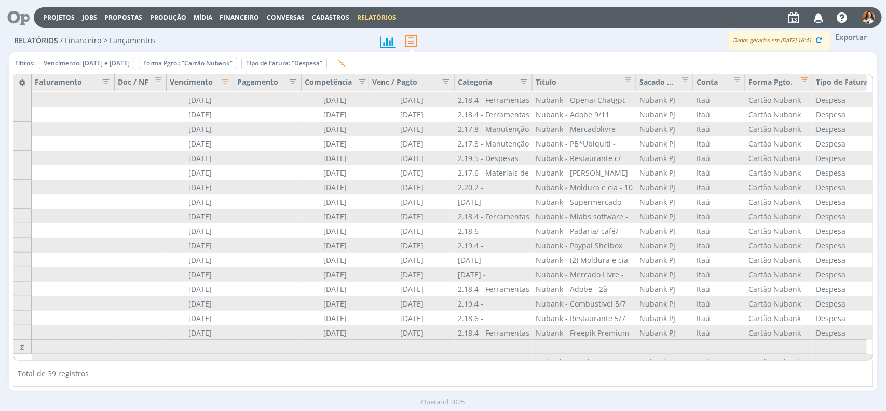
drag, startPoint x: 539, startPoint y: 354, endPoint x: 730, endPoint y: 350, distance: 191.1
click at [32, 339] on div "- 7.463,11 0,00 0,00 - 7.463,11" at bounding box center [32, 339] width 0 height 0
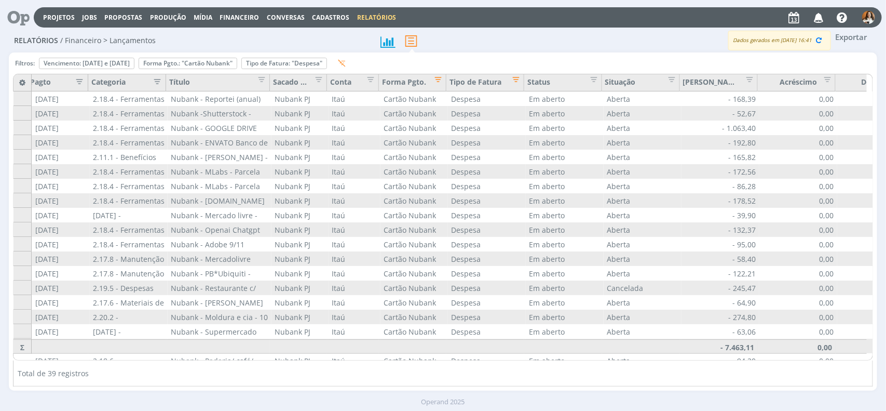
scroll to position [0, 366]
click at [673, 81] on span "Editar filtro para Coluna Situação" at bounding box center [669, 78] width 10 height 10
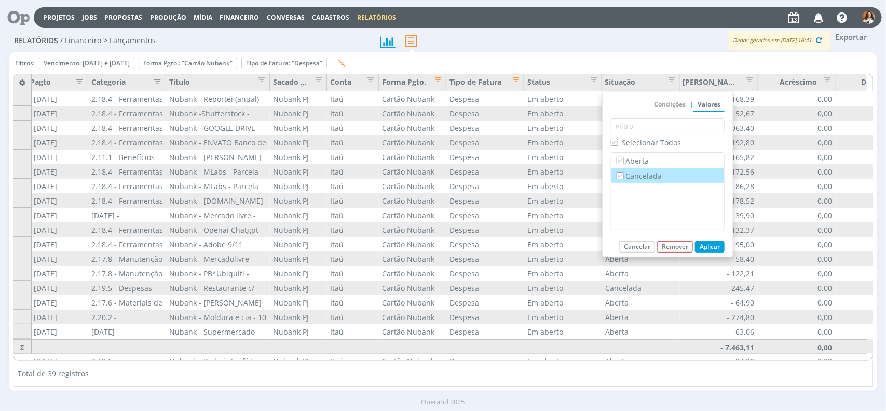
click at [655, 180] on label "Cancelada" at bounding box center [668, 175] width 106 height 11
click at [623, 179] on input "Cancelada" at bounding box center [620, 175] width 7 height 7
checkbox input "false"
click at [713, 248] on button "Aplicar" at bounding box center [710, 246] width 30 height 11
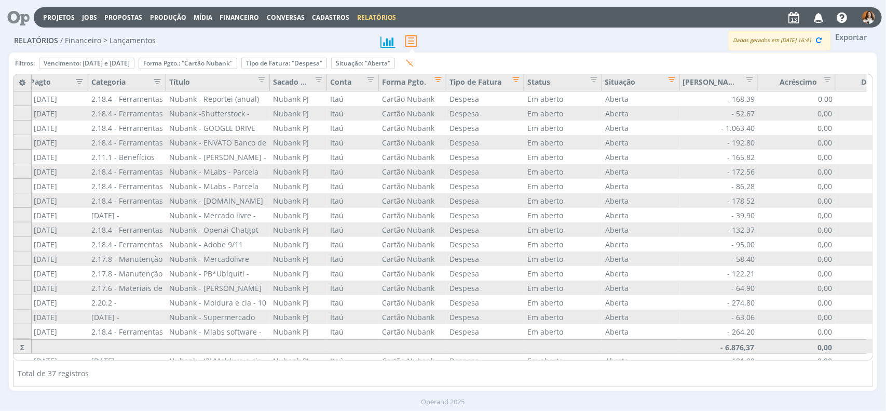
click at [849, 37] on button "Exportar" at bounding box center [851, 37] width 41 height 13
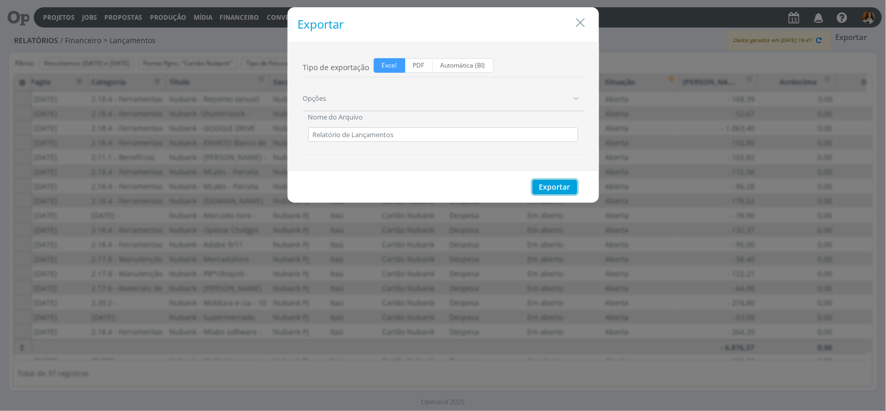
click at [559, 188] on button "Exportar" at bounding box center [555, 187] width 45 height 15
